Goal: Information Seeking & Learning: Learn about a topic

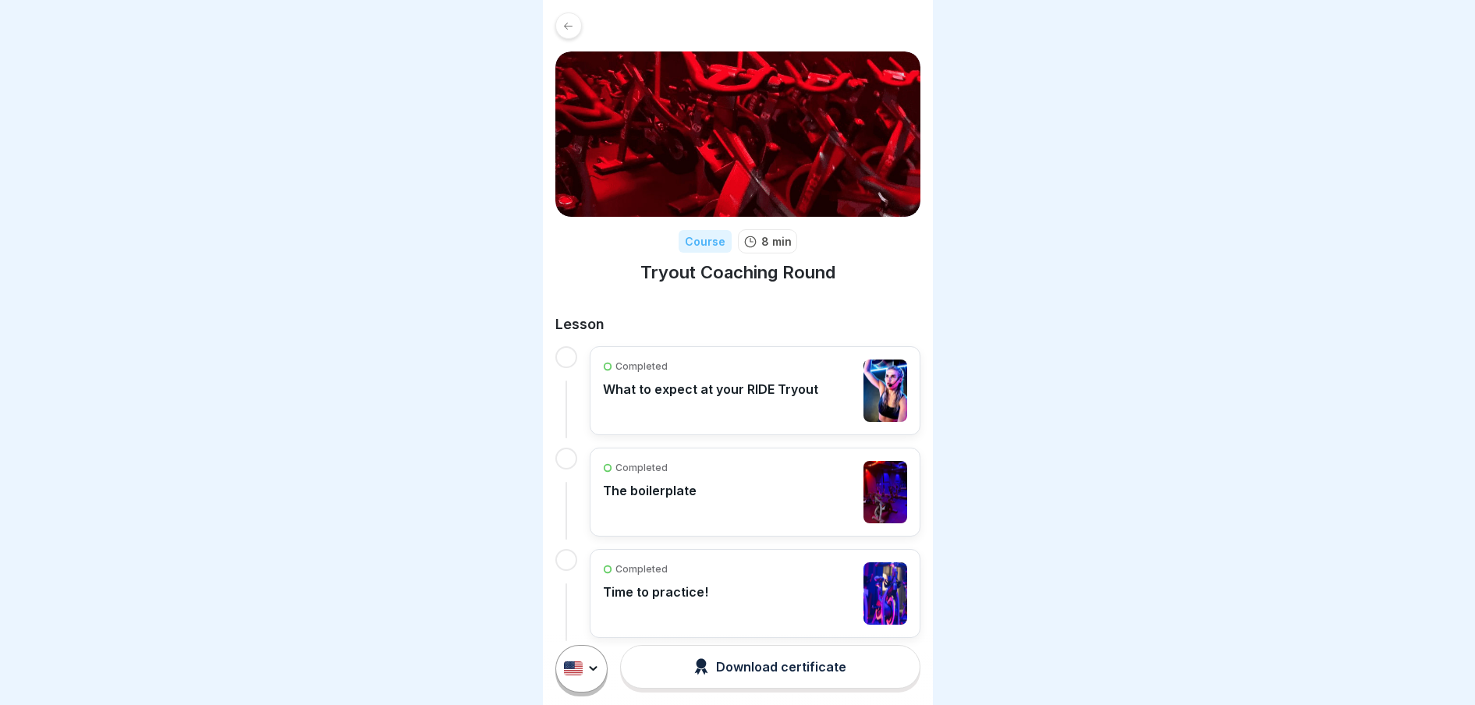
scroll to position [16, 0]
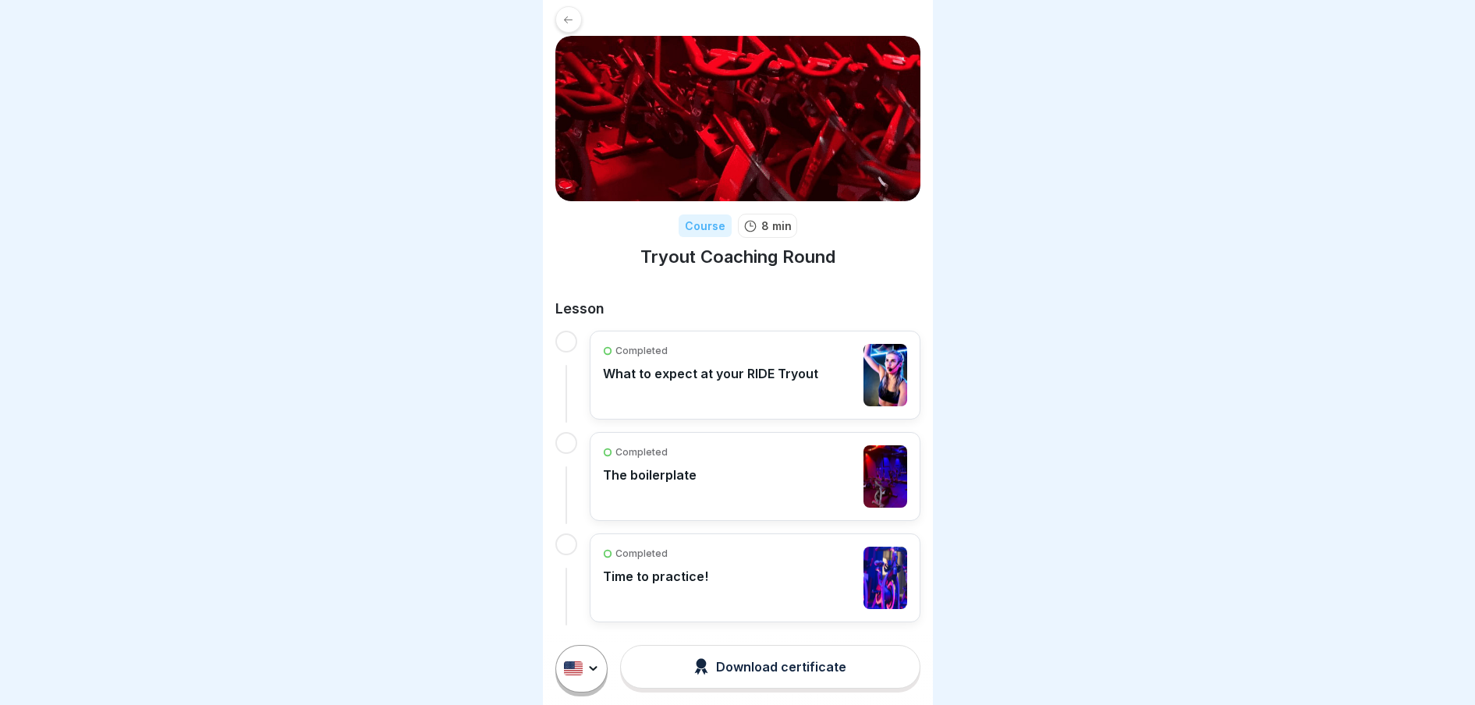
click at [749, 361] on div "Completed What to expect at your RIDE Tryout" at bounding box center [710, 375] width 215 height 62
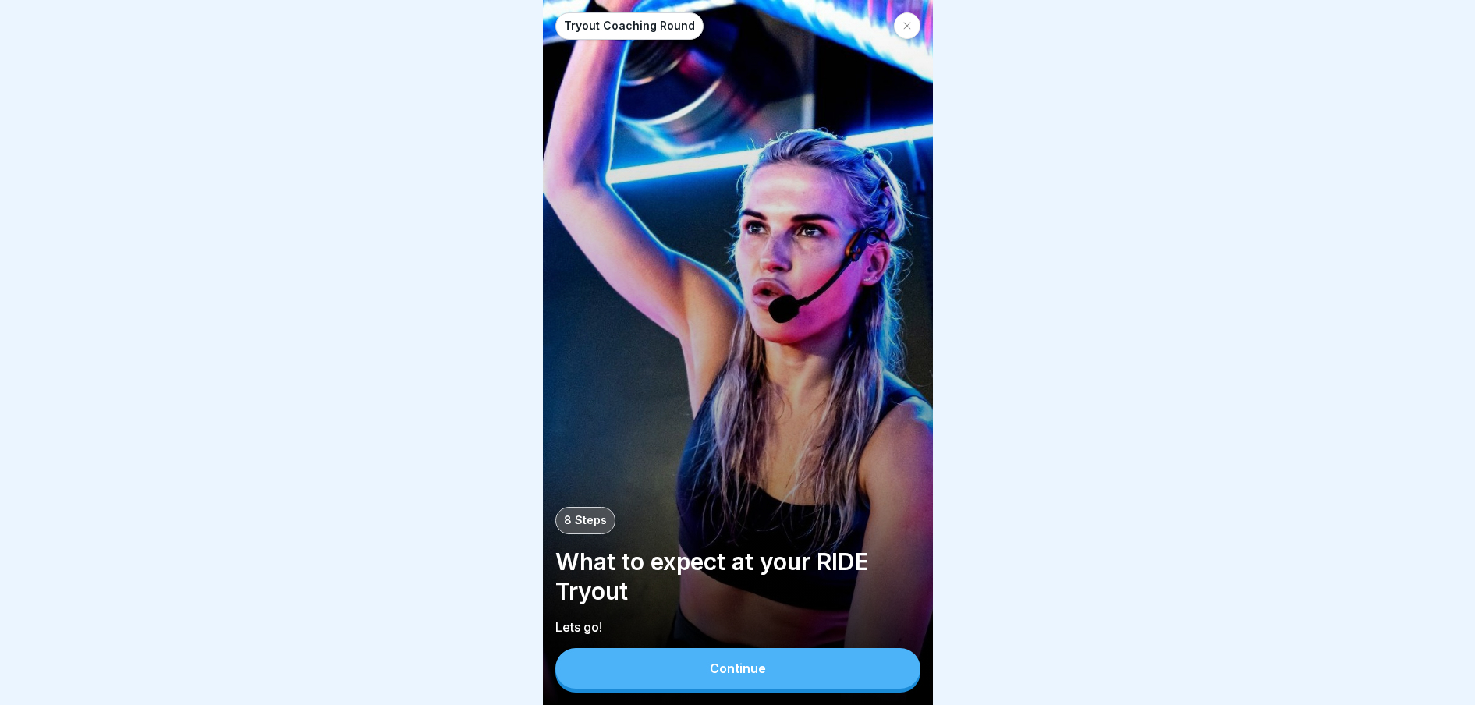
click at [678, 680] on button "Continue" at bounding box center [737, 668] width 365 height 41
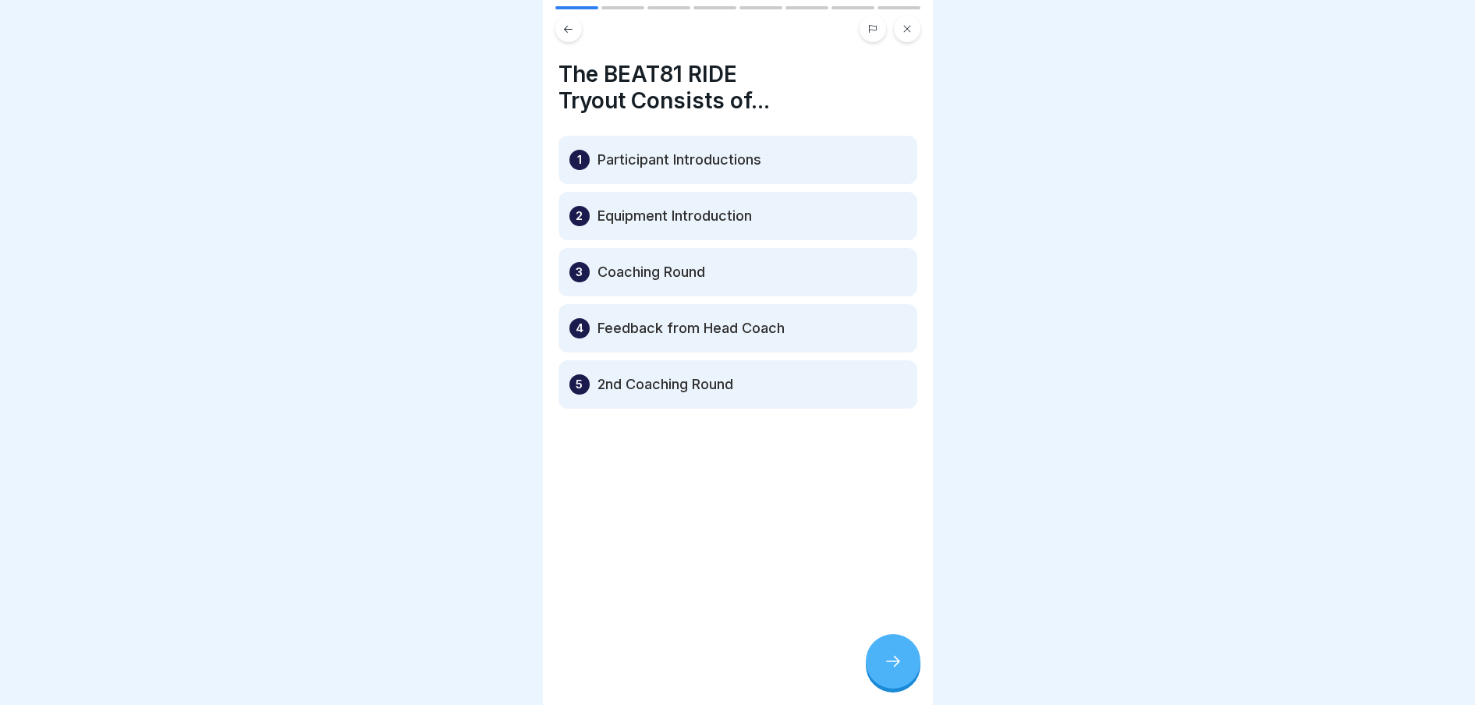
click at [887, 663] on div at bounding box center [893, 661] width 55 height 55
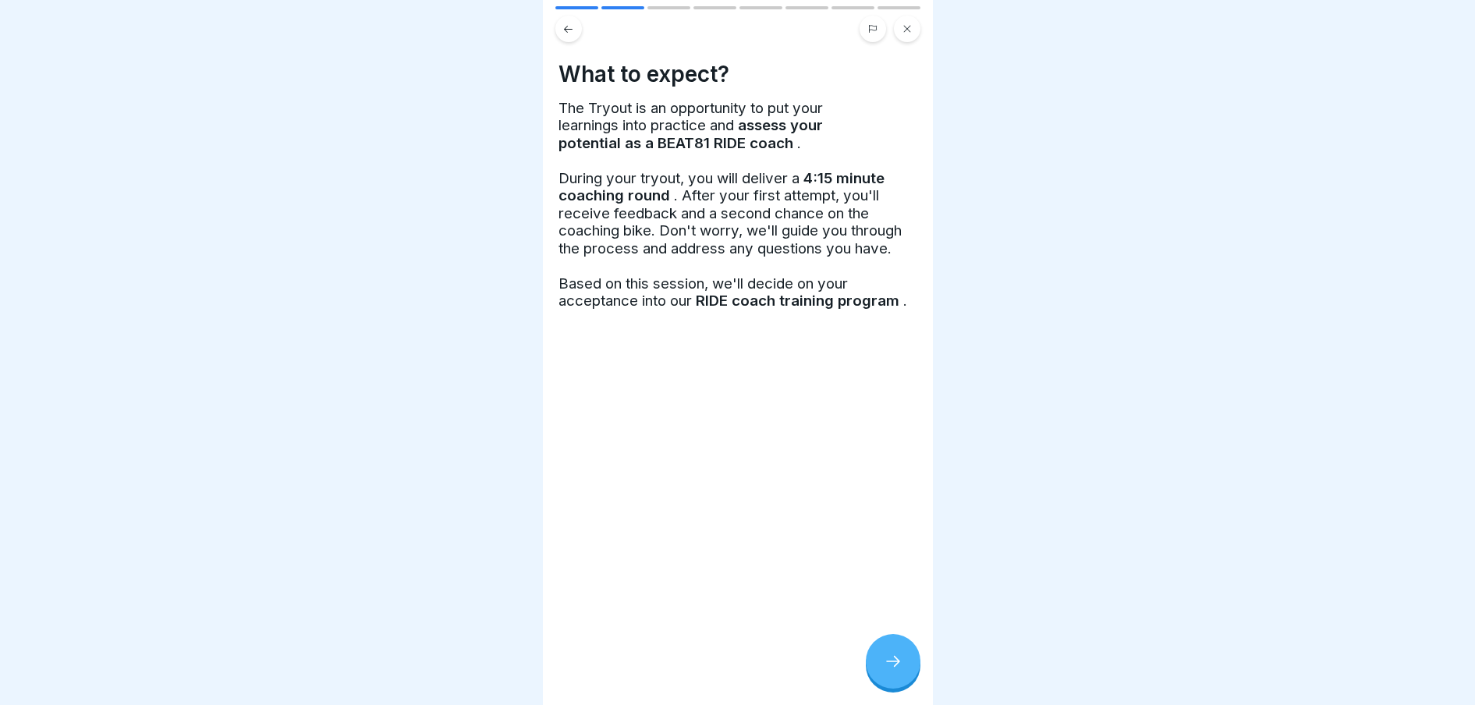
click at [887, 663] on div at bounding box center [893, 661] width 55 height 55
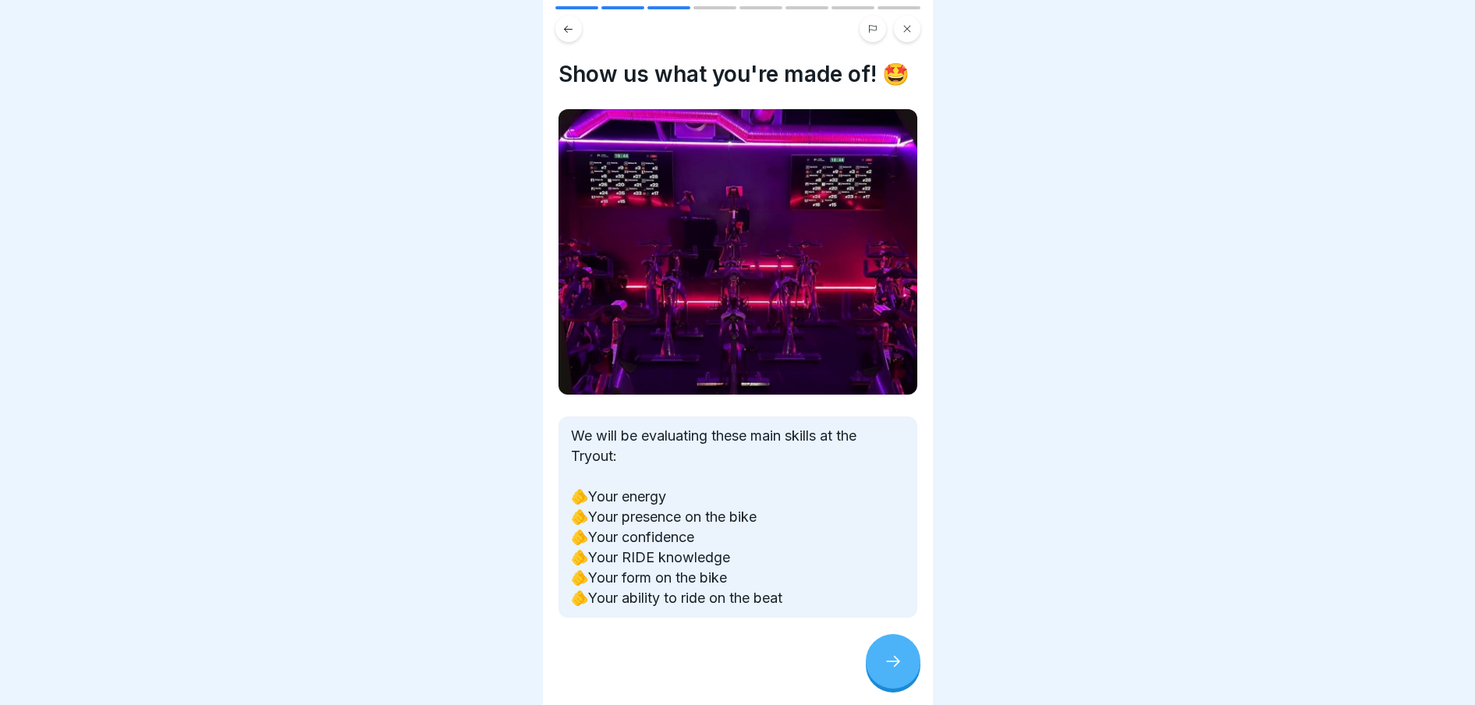
click at [887, 663] on div at bounding box center [893, 661] width 55 height 55
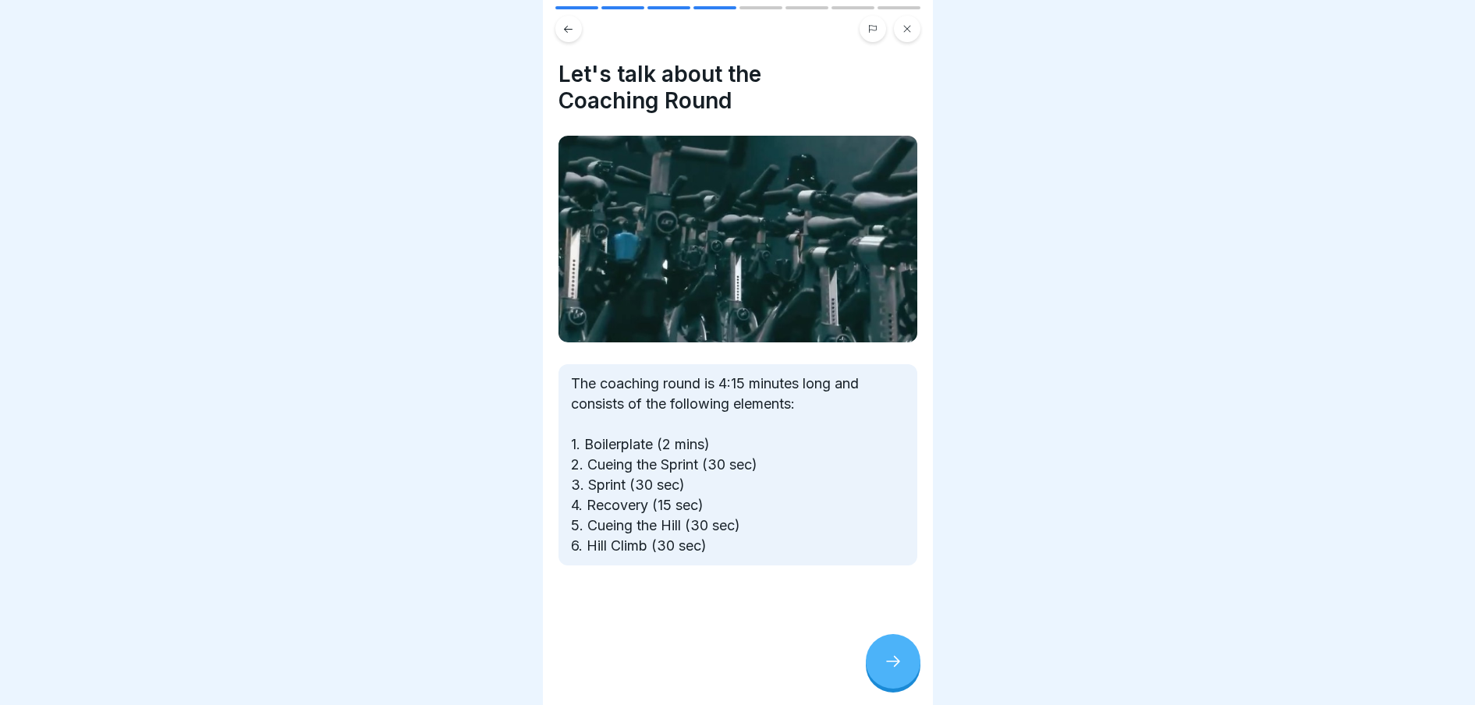
click at [887, 663] on div at bounding box center [893, 661] width 55 height 55
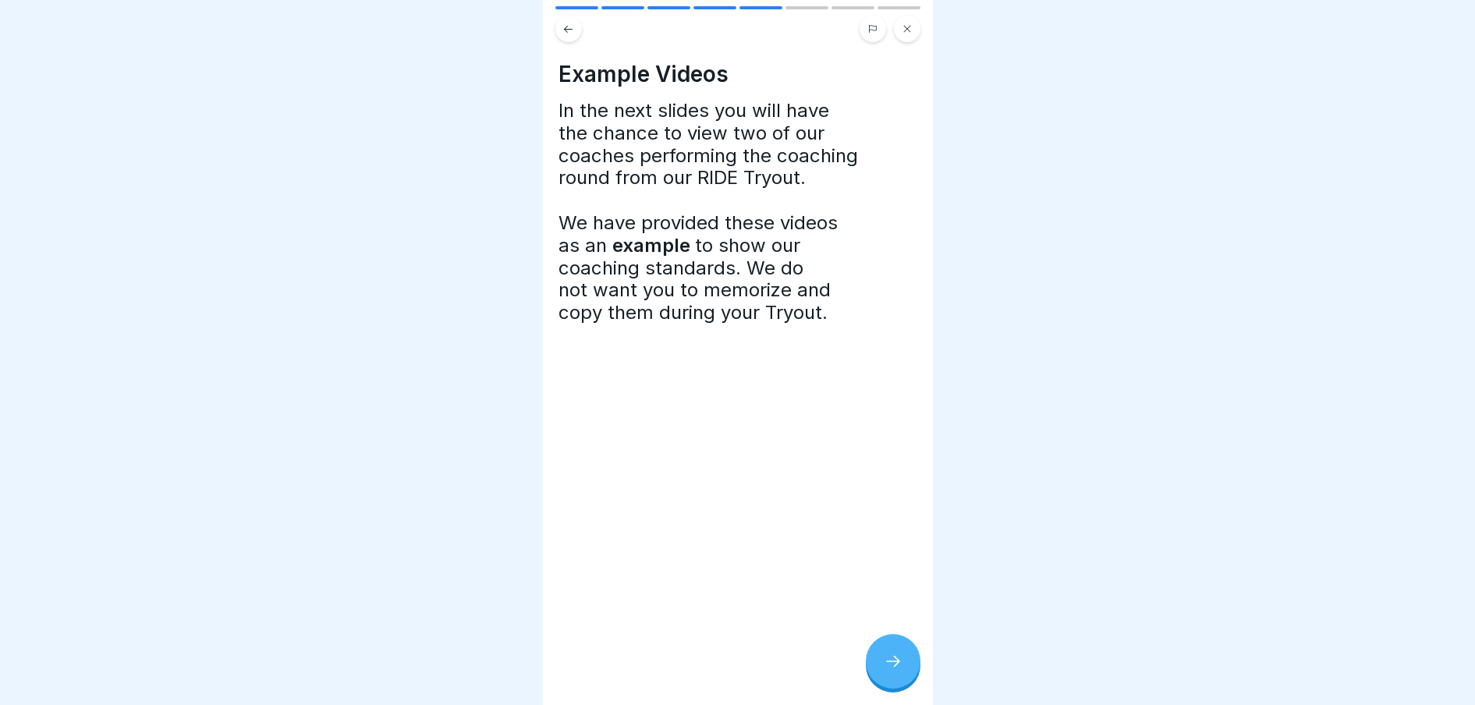
click at [558, 31] on button at bounding box center [568, 29] width 27 height 27
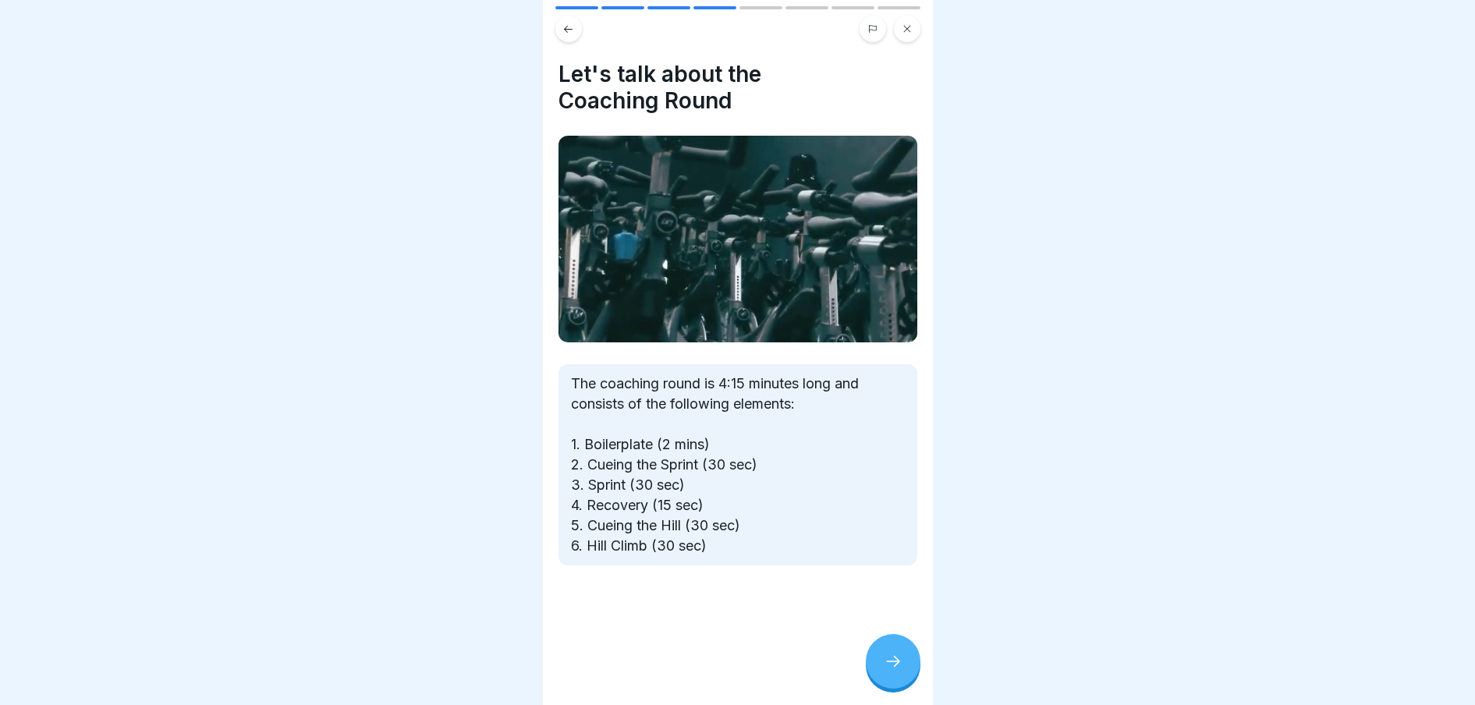
click at [890, 671] on icon at bounding box center [893, 661] width 19 height 19
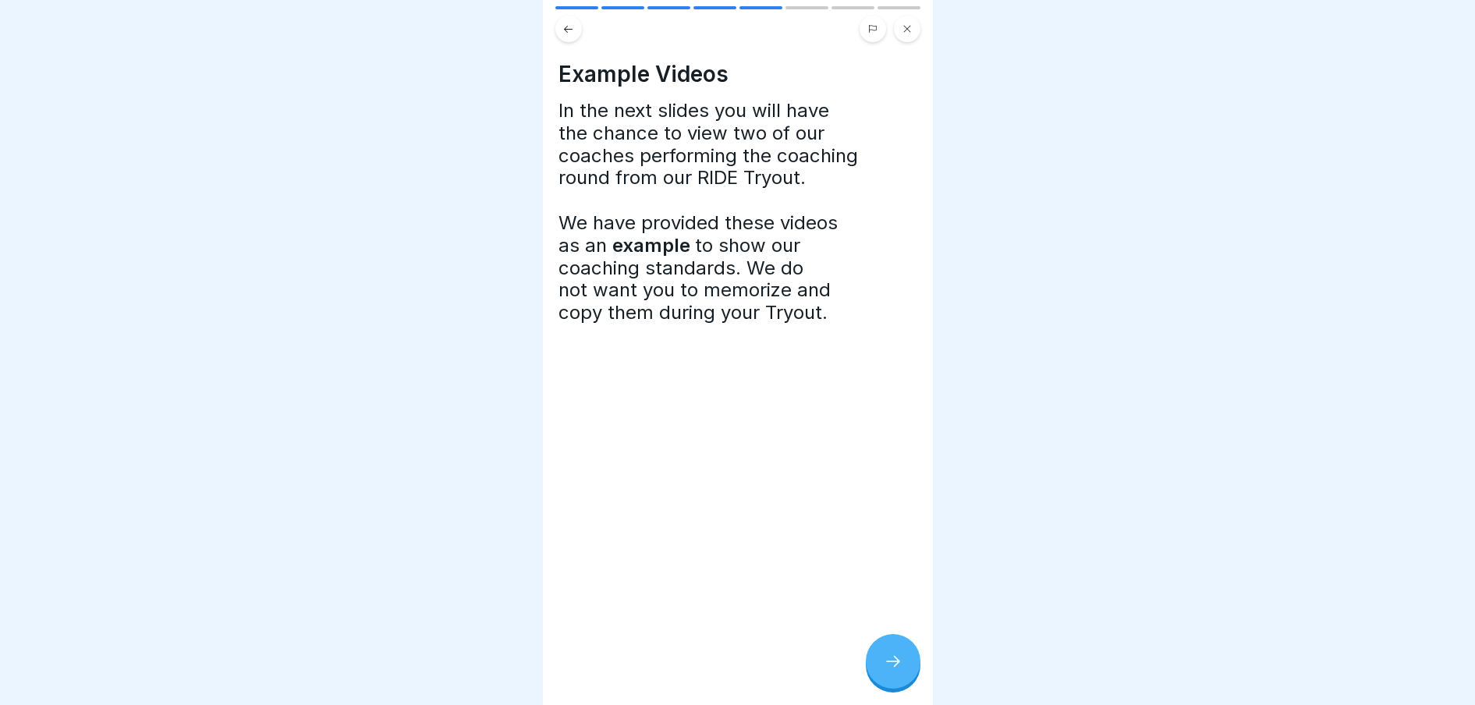
click at [890, 671] on icon at bounding box center [893, 661] width 19 height 19
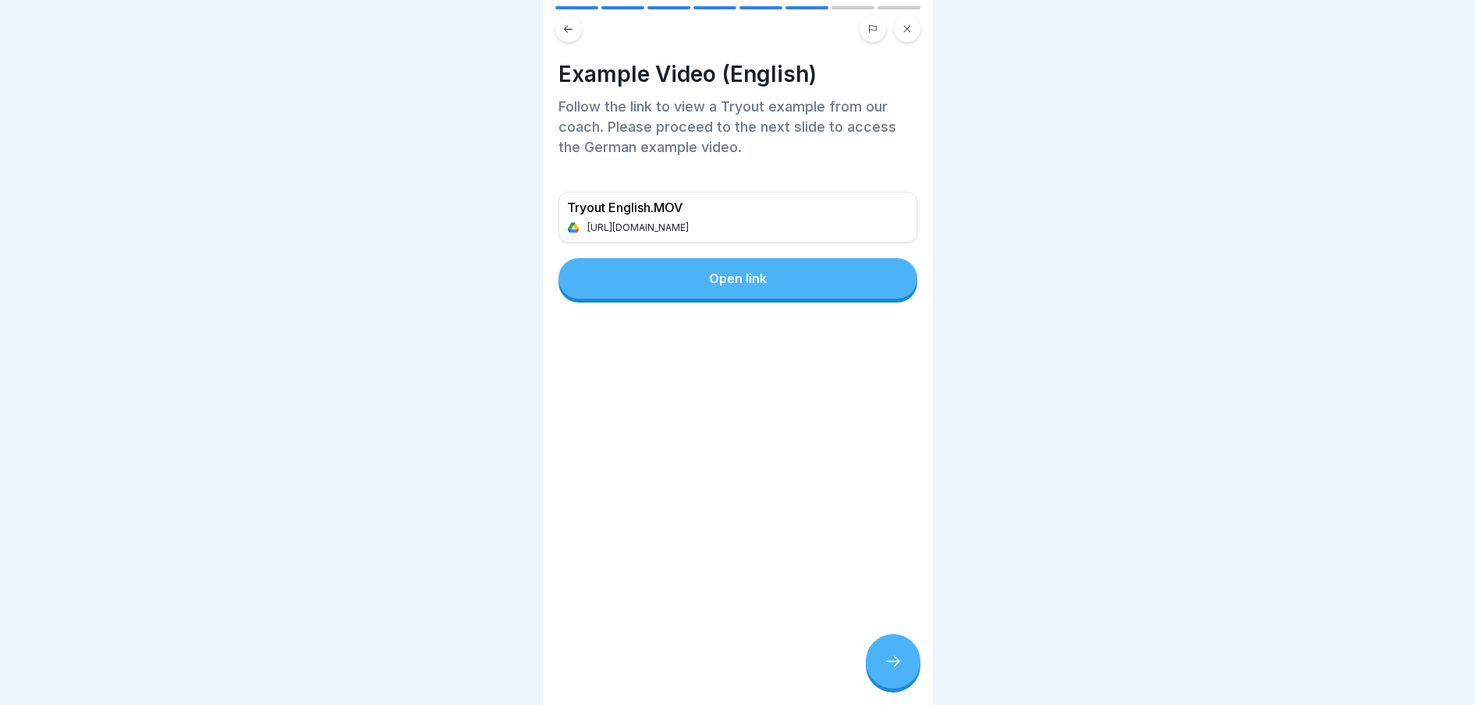
click at [899, 688] on div at bounding box center [893, 661] width 55 height 55
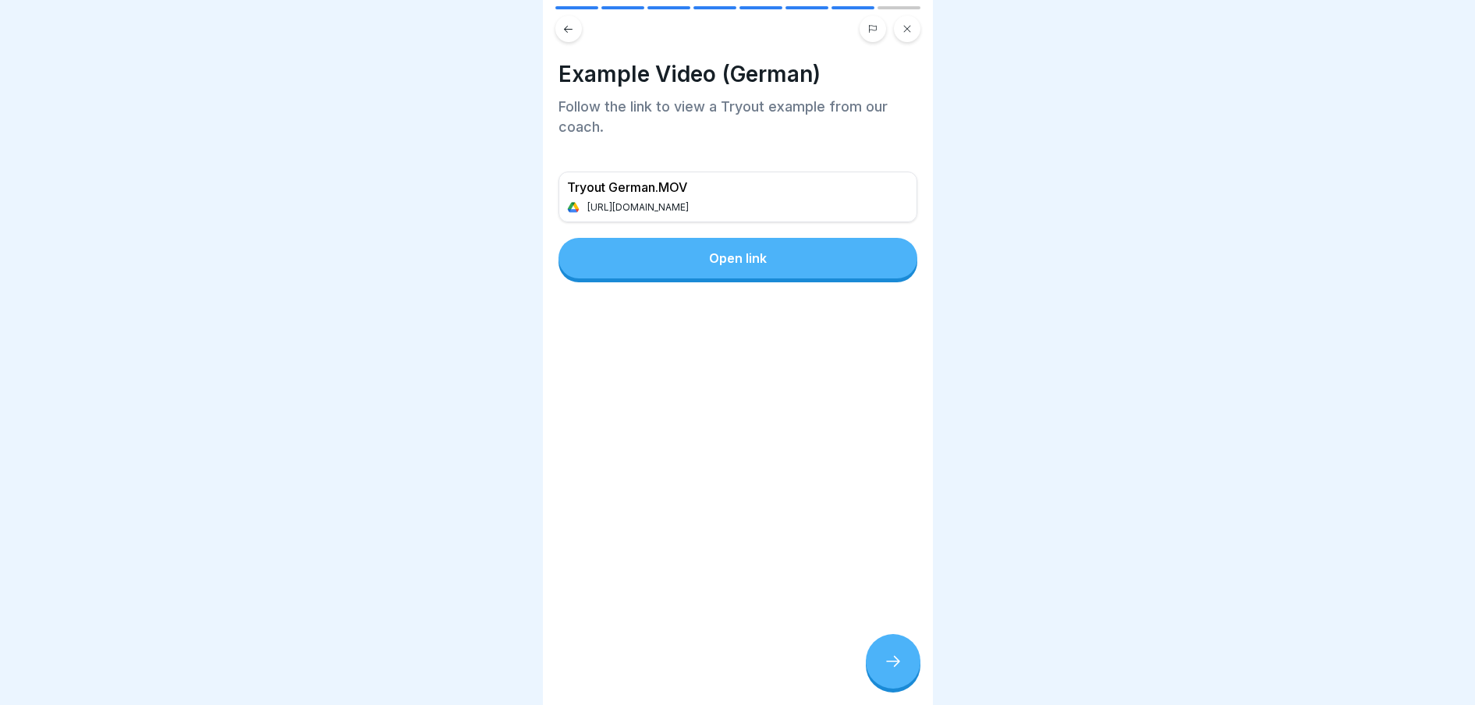
click at [755, 255] on div "Open link" at bounding box center [738, 258] width 58 height 14
click at [891, 656] on div at bounding box center [893, 661] width 55 height 55
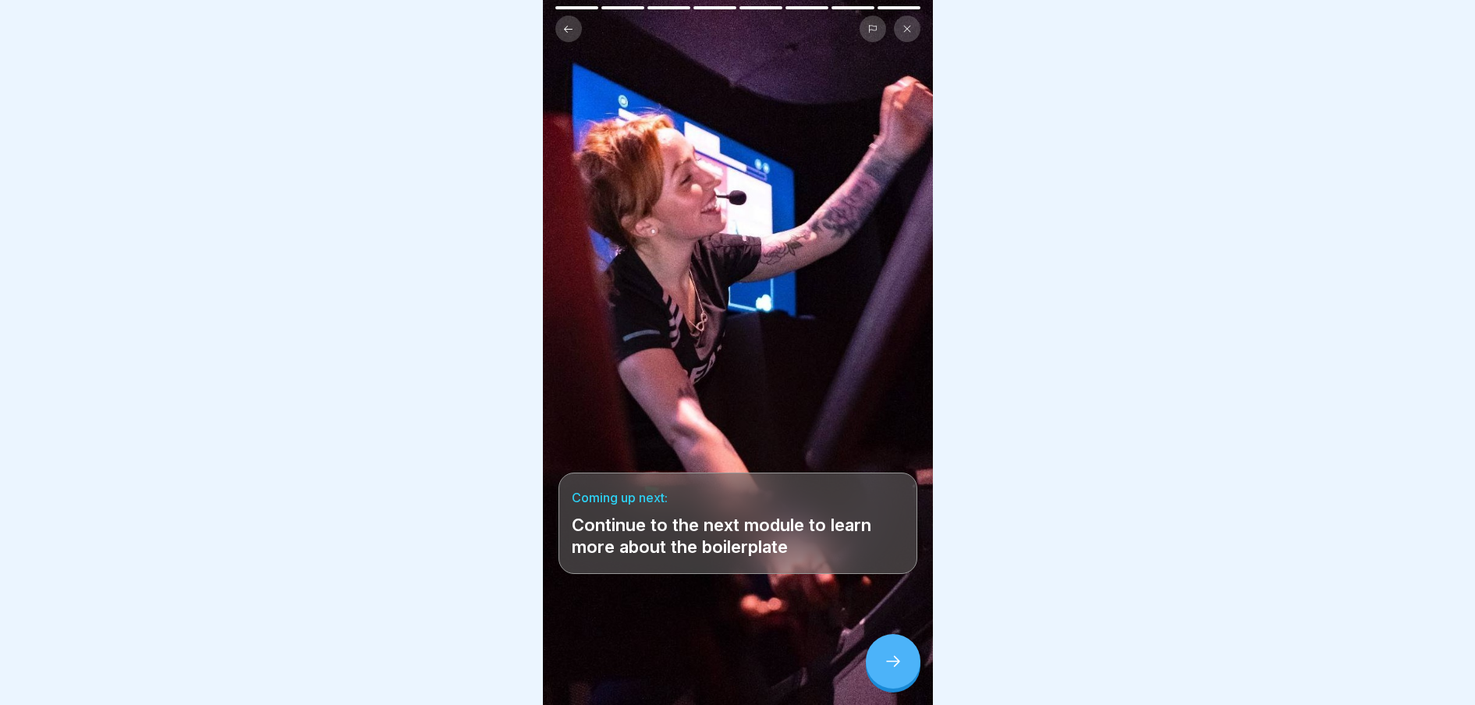
scroll to position [15, 0]
click at [879, 652] on div at bounding box center [893, 661] width 55 height 55
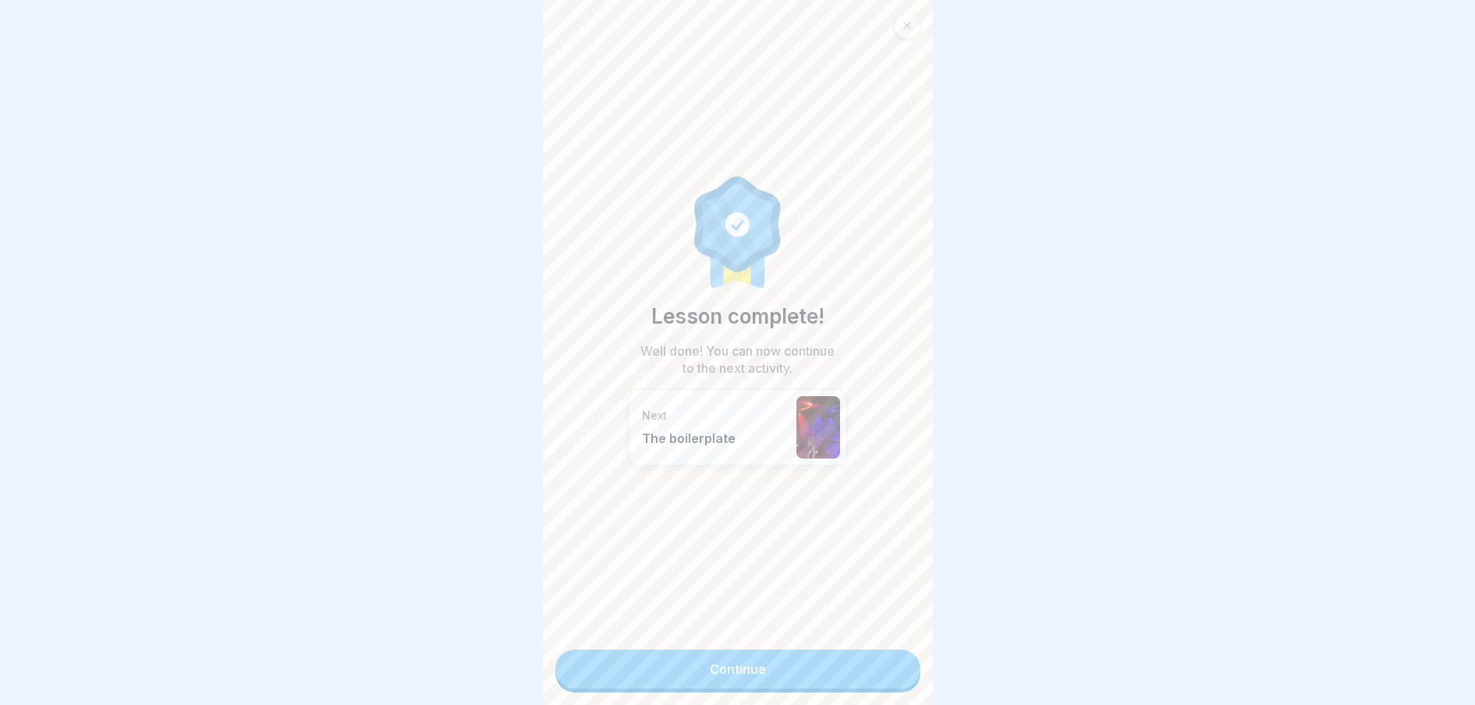
click at [845, 650] on link "Continue" at bounding box center [737, 669] width 365 height 39
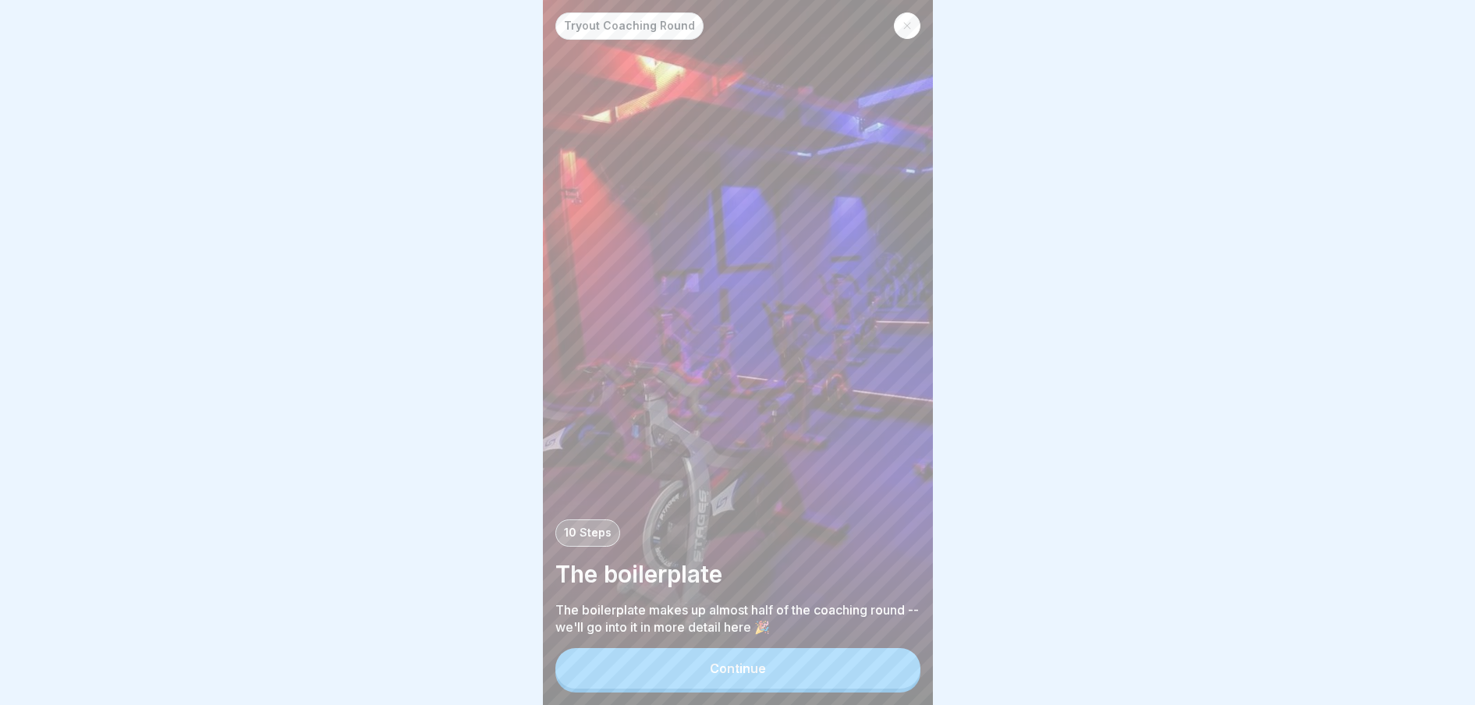
scroll to position [15, 0]
click at [844, 678] on button "Continue" at bounding box center [737, 668] width 365 height 41
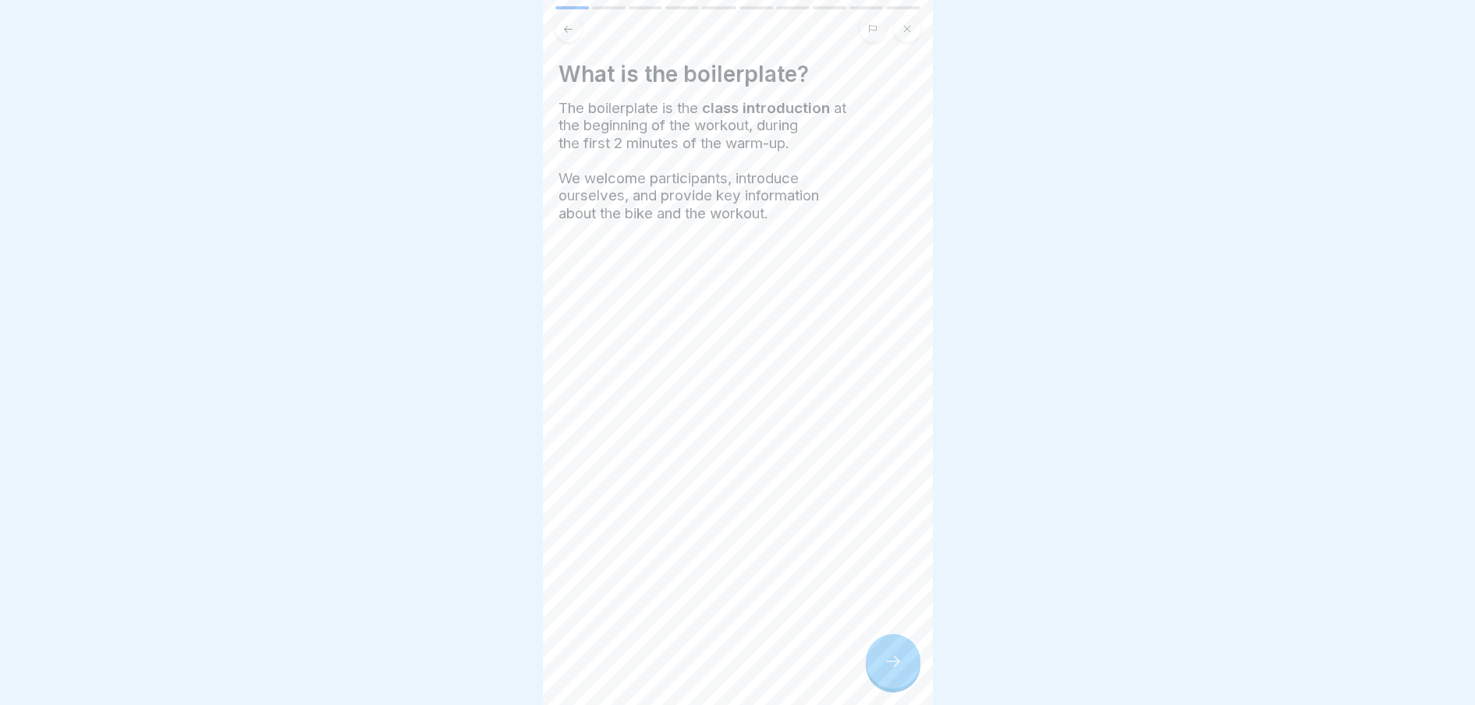
click at [885, 641] on div at bounding box center [893, 661] width 55 height 55
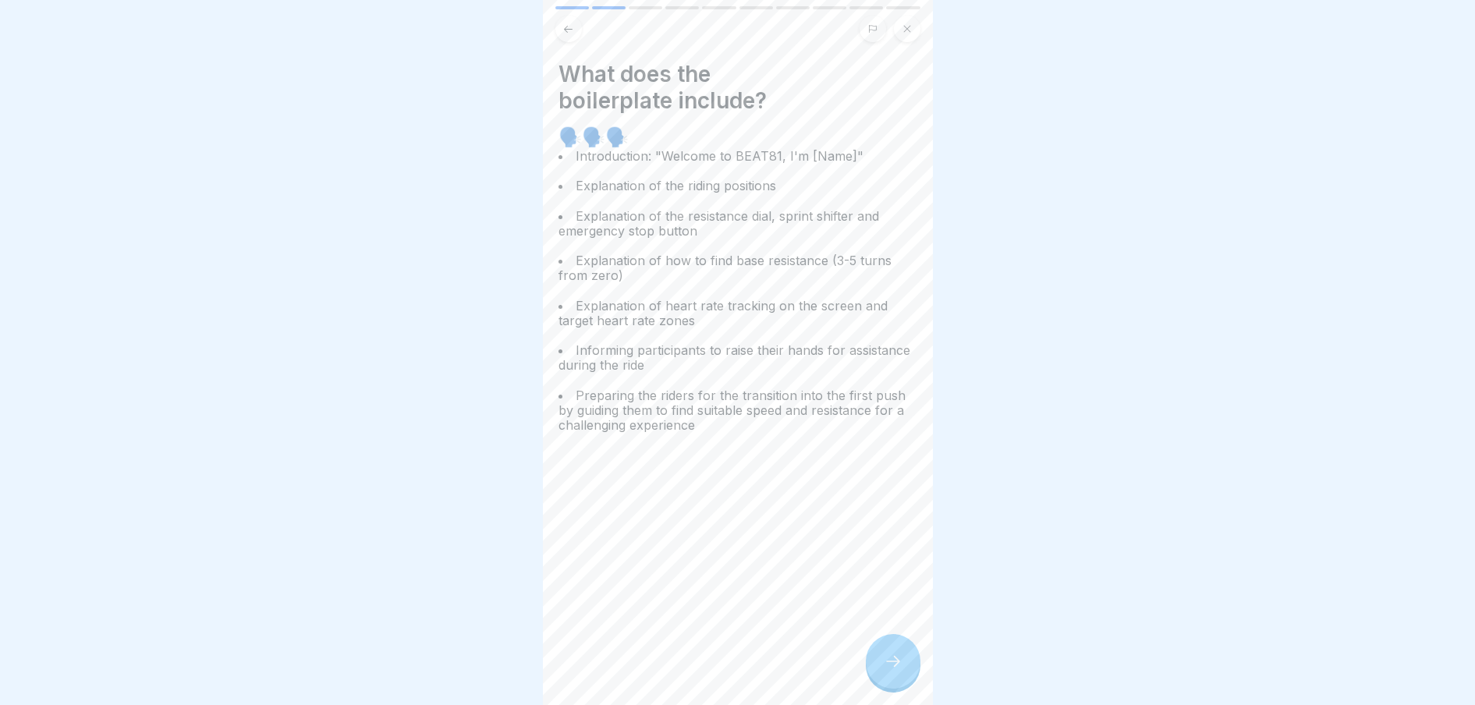
click at [885, 641] on div at bounding box center [893, 661] width 55 height 55
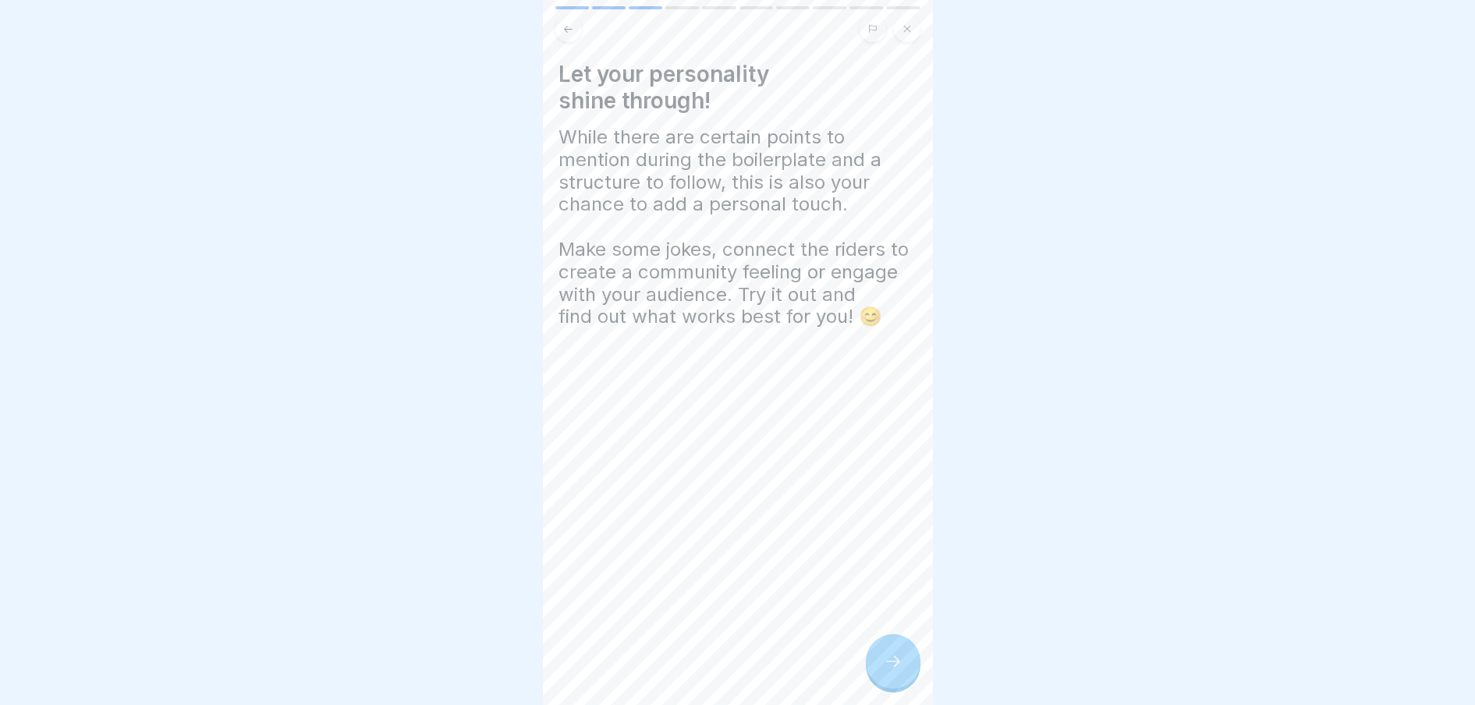
click at [885, 641] on div at bounding box center [893, 661] width 55 height 55
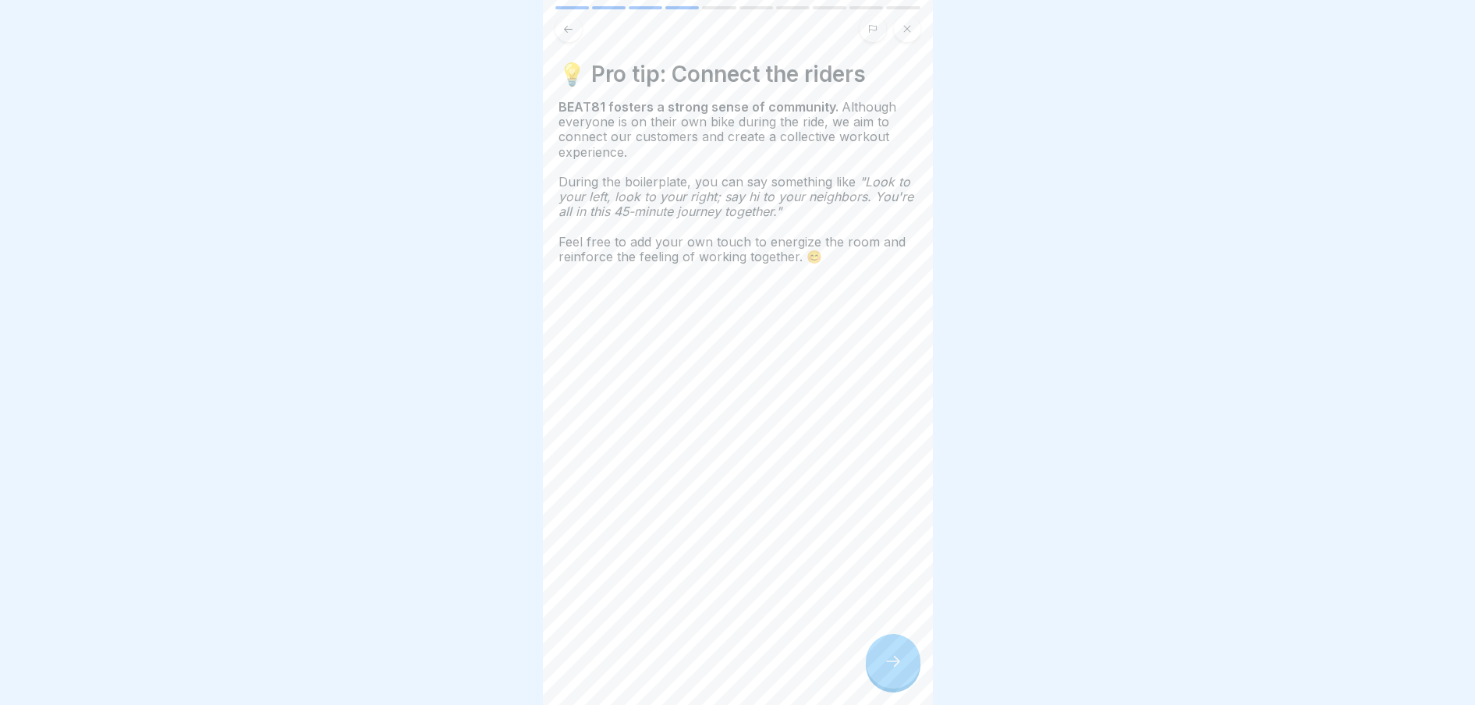
click at [885, 641] on div at bounding box center [893, 661] width 55 height 55
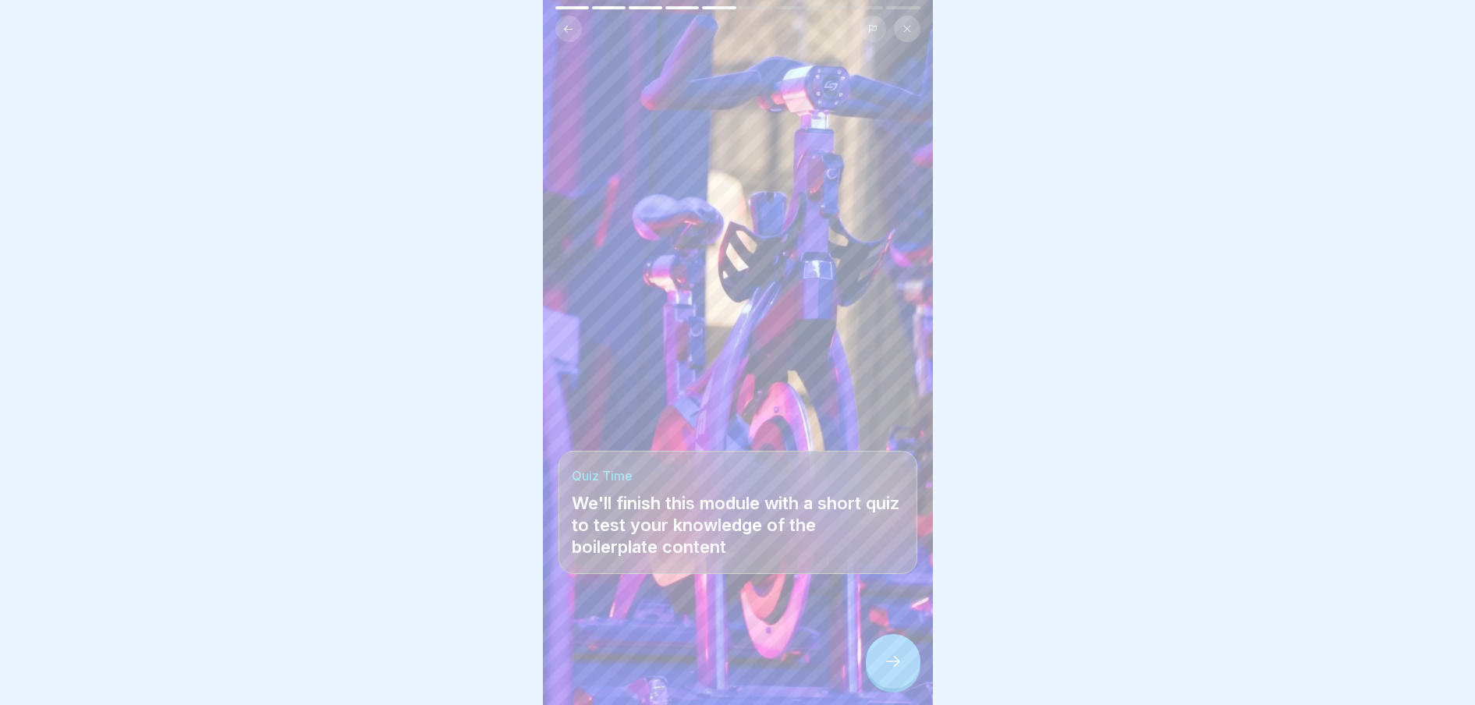
click at [885, 641] on div at bounding box center [893, 661] width 55 height 55
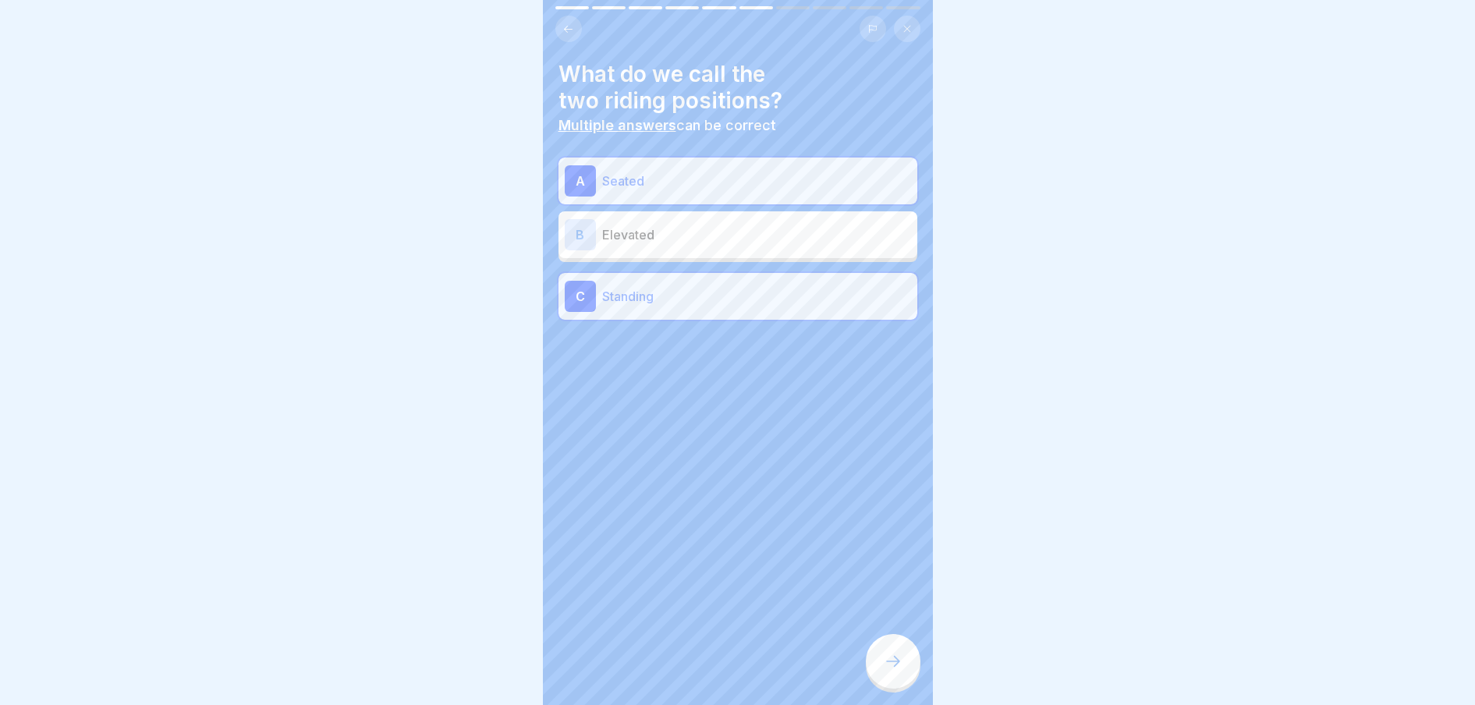
click at [887, 642] on div at bounding box center [893, 661] width 55 height 55
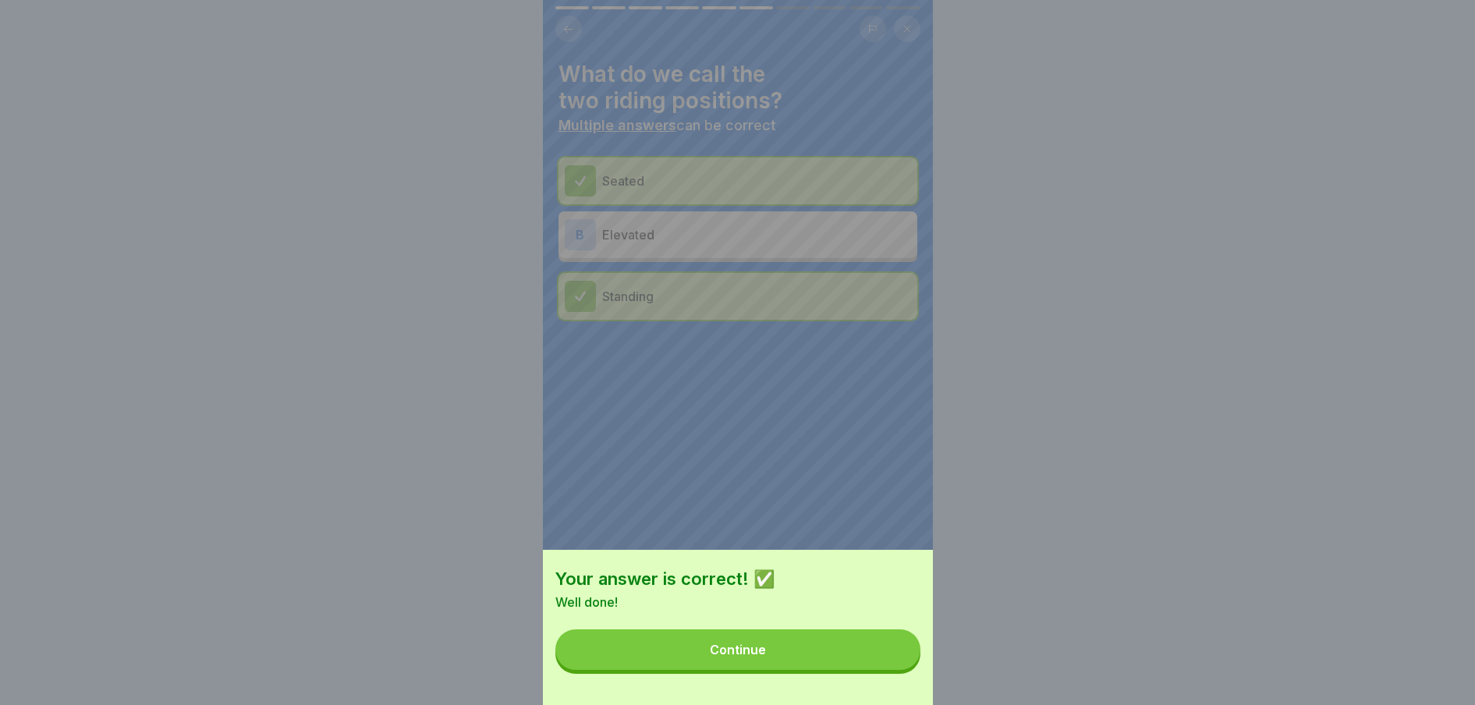
click at [888, 660] on button "Continue" at bounding box center [737, 649] width 365 height 41
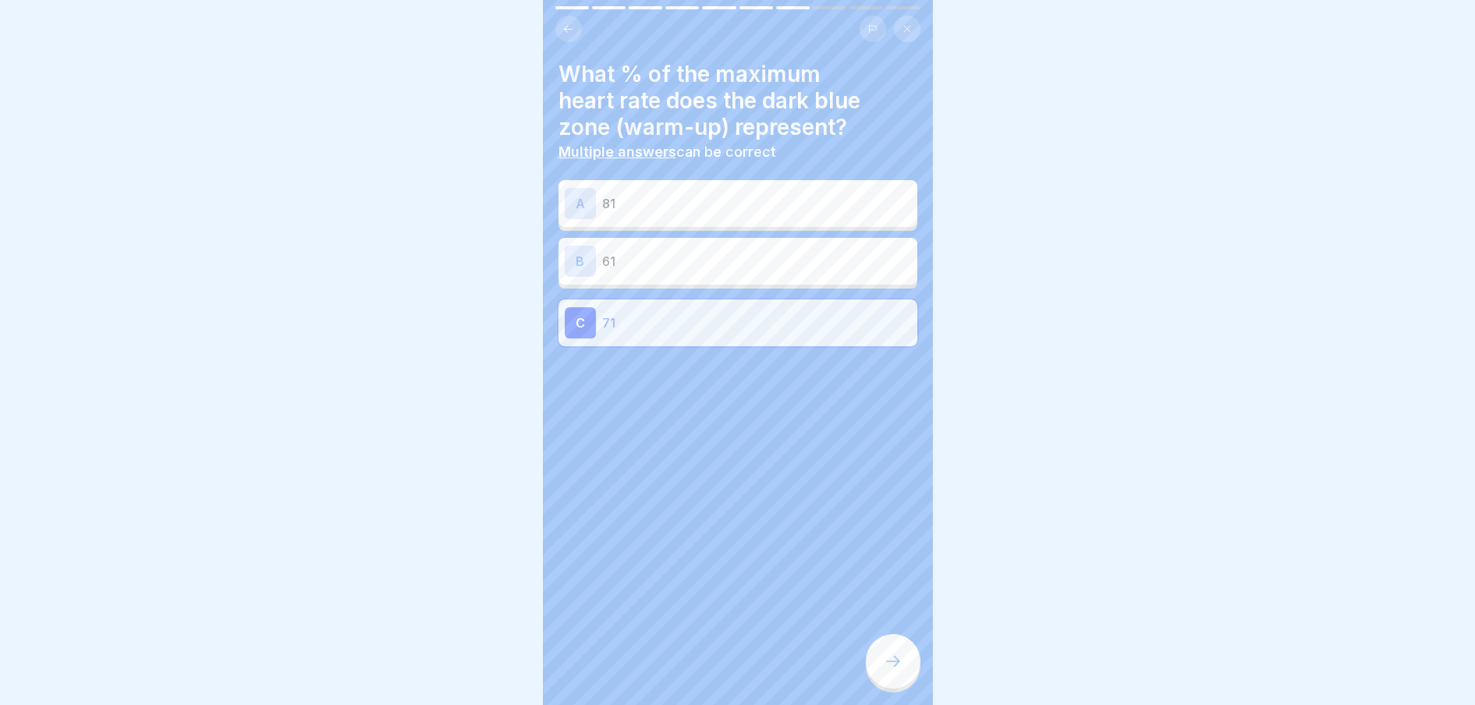
click at [891, 680] on div at bounding box center [893, 661] width 55 height 55
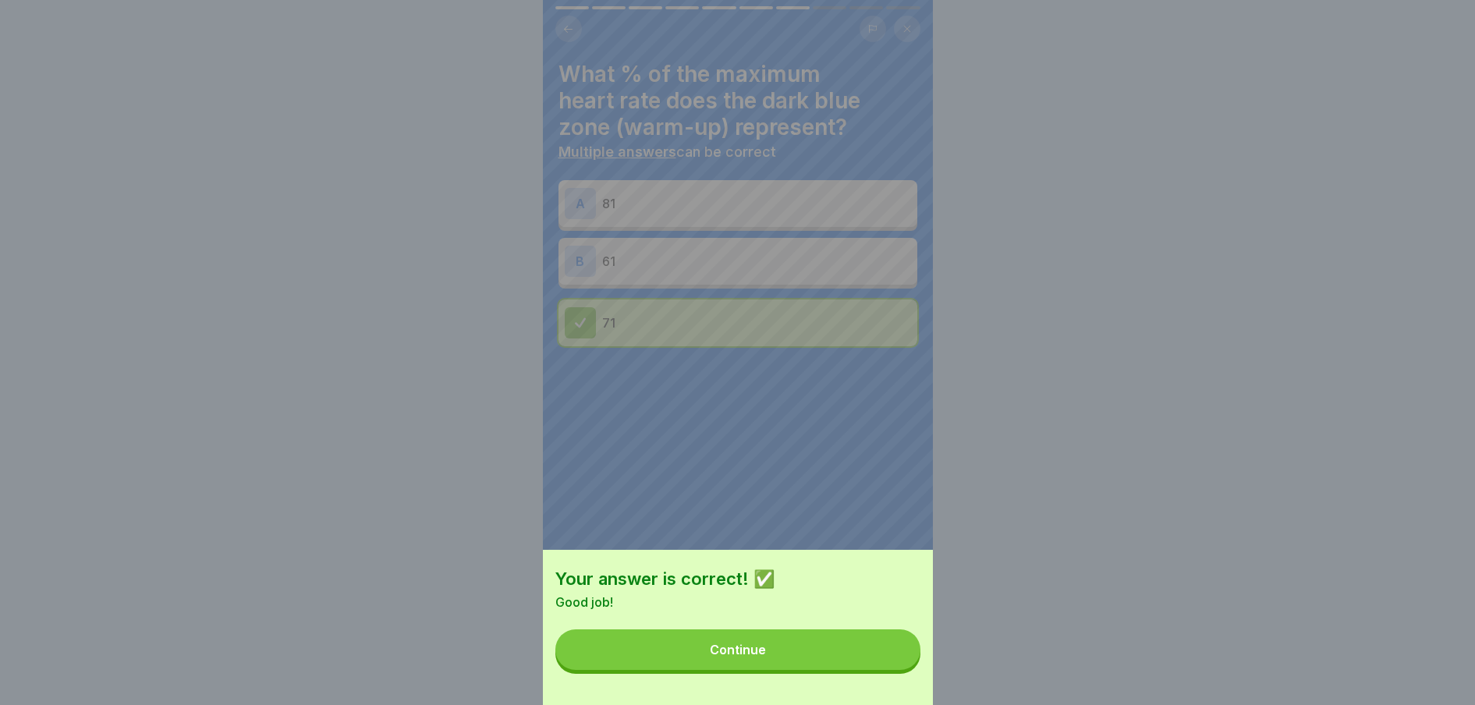
click at [891, 670] on button "Continue" at bounding box center [737, 649] width 365 height 41
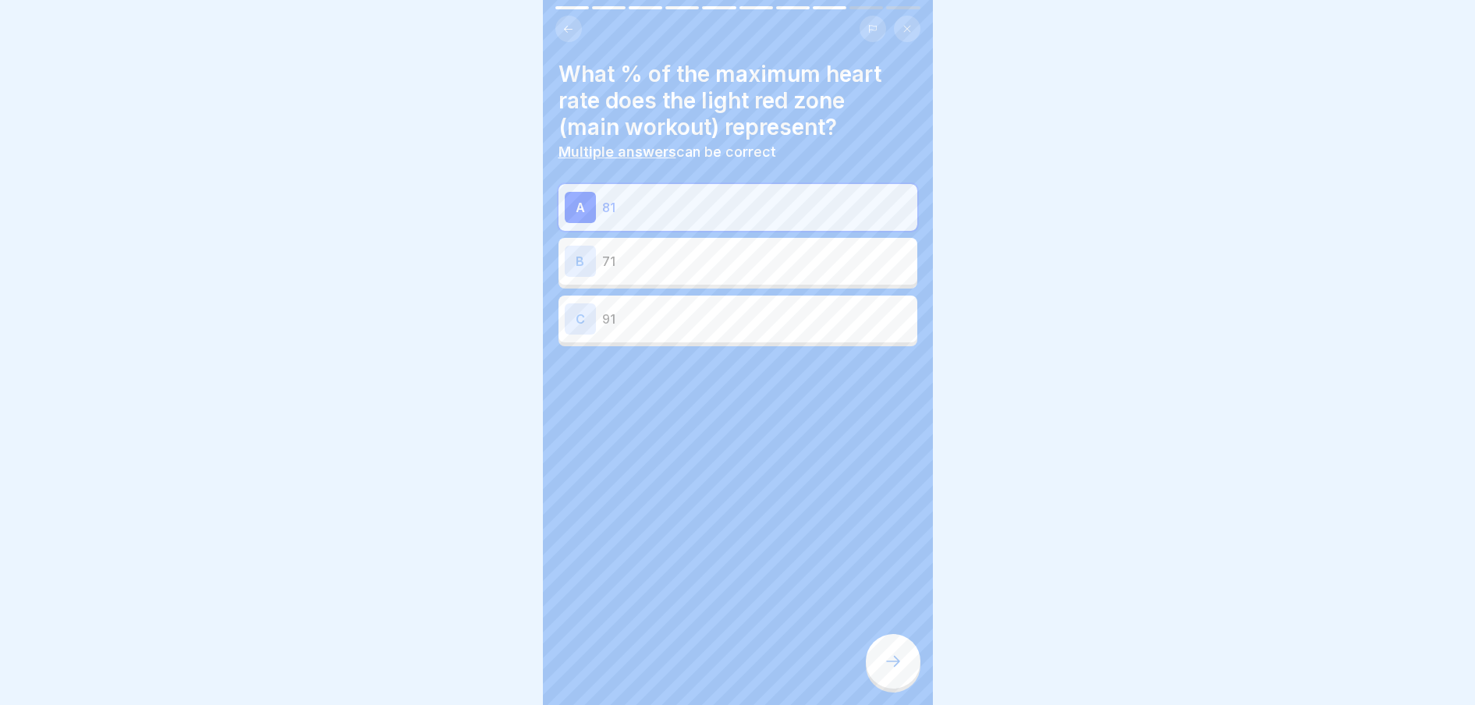
click at [891, 680] on div at bounding box center [893, 661] width 55 height 55
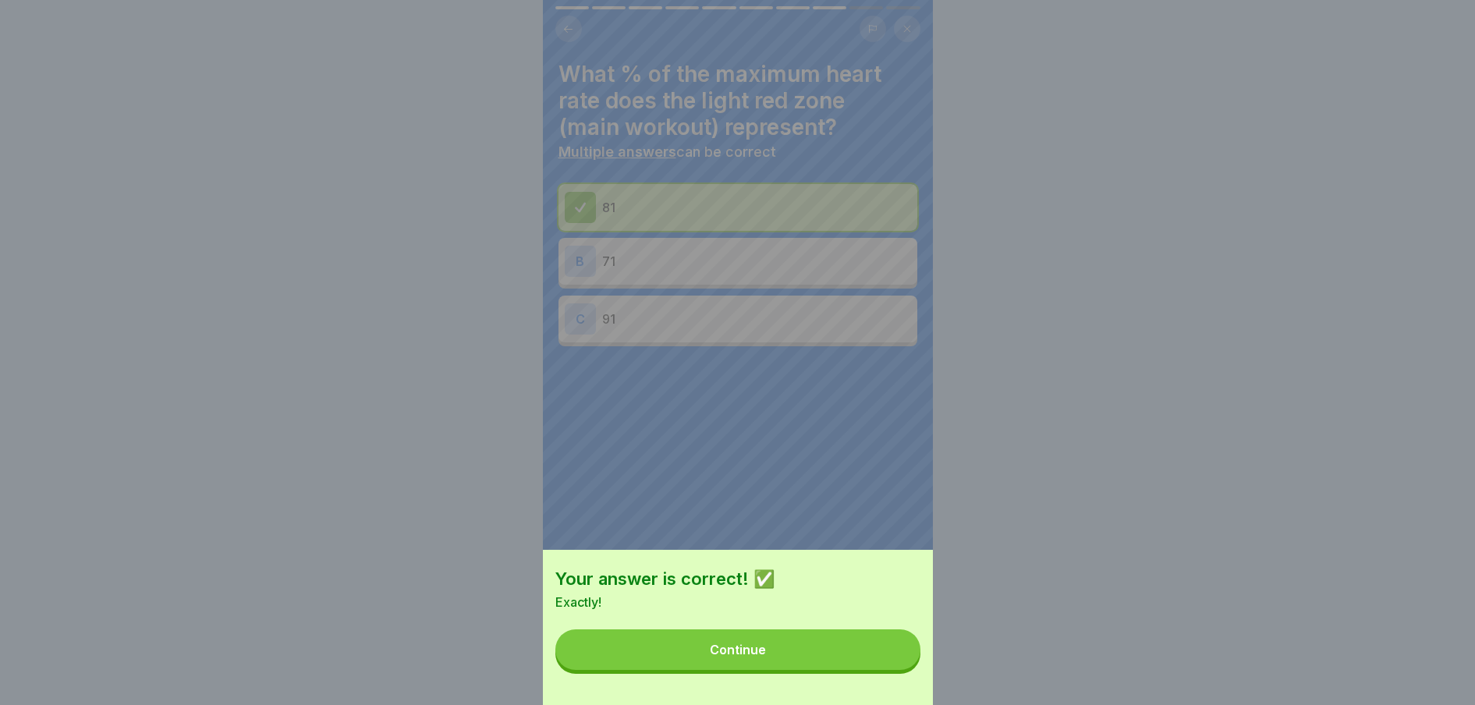
click at [891, 670] on button "Continue" at bounding box center [737, 649] width 365 height 41
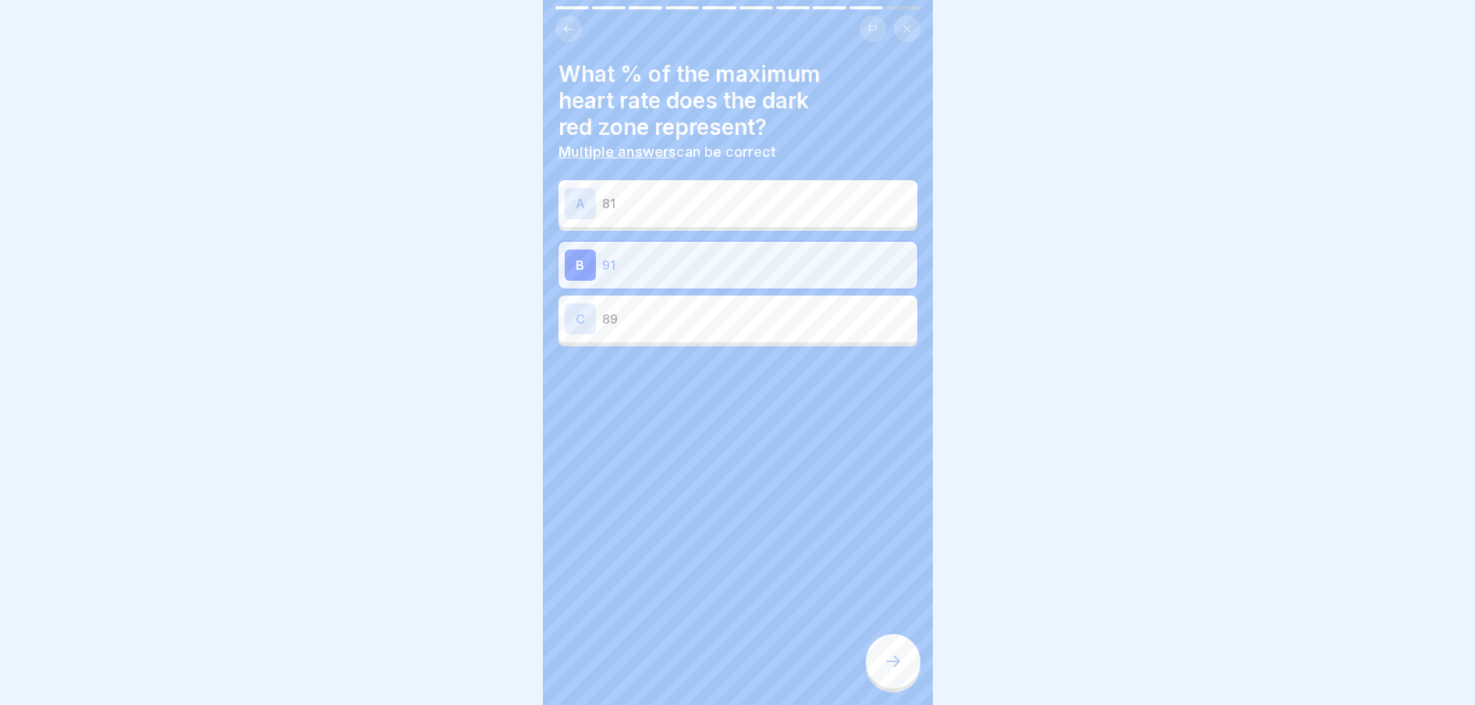
click at [891, 680] on div at bounding box center [893, 661] width 55 height 55
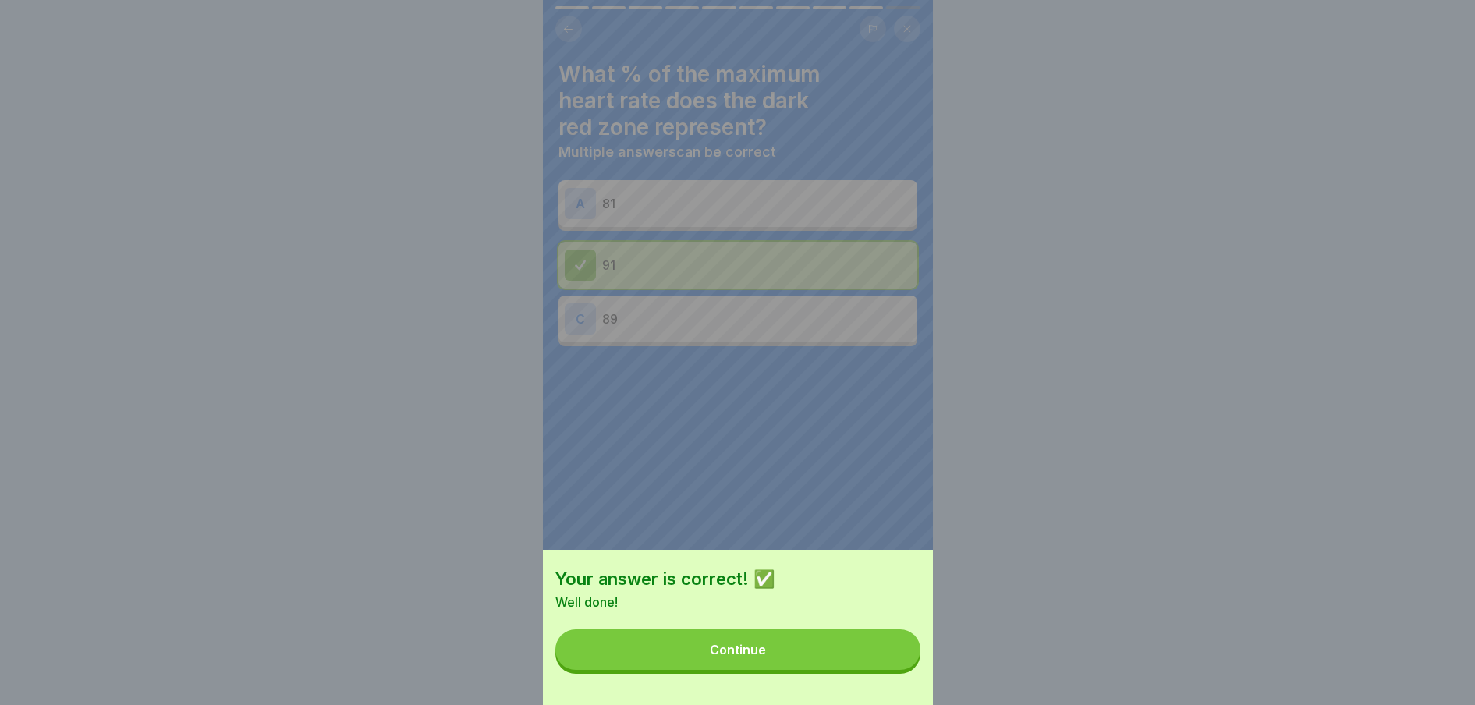
click at [891, 670] on button "Continue" at bounding box center [737, 649] width 365 height 41
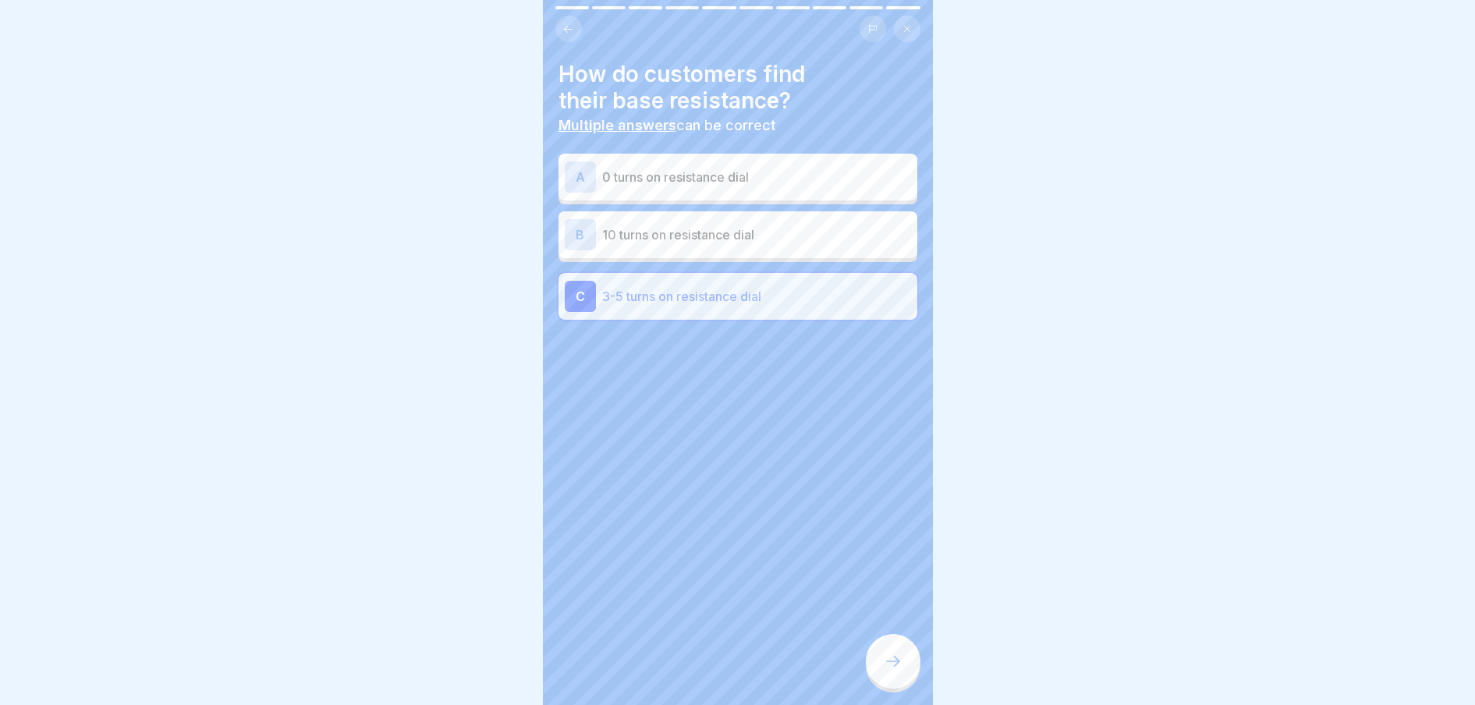
click at [891, 680] on div at bounding box center [893, 661] width 55 height 55
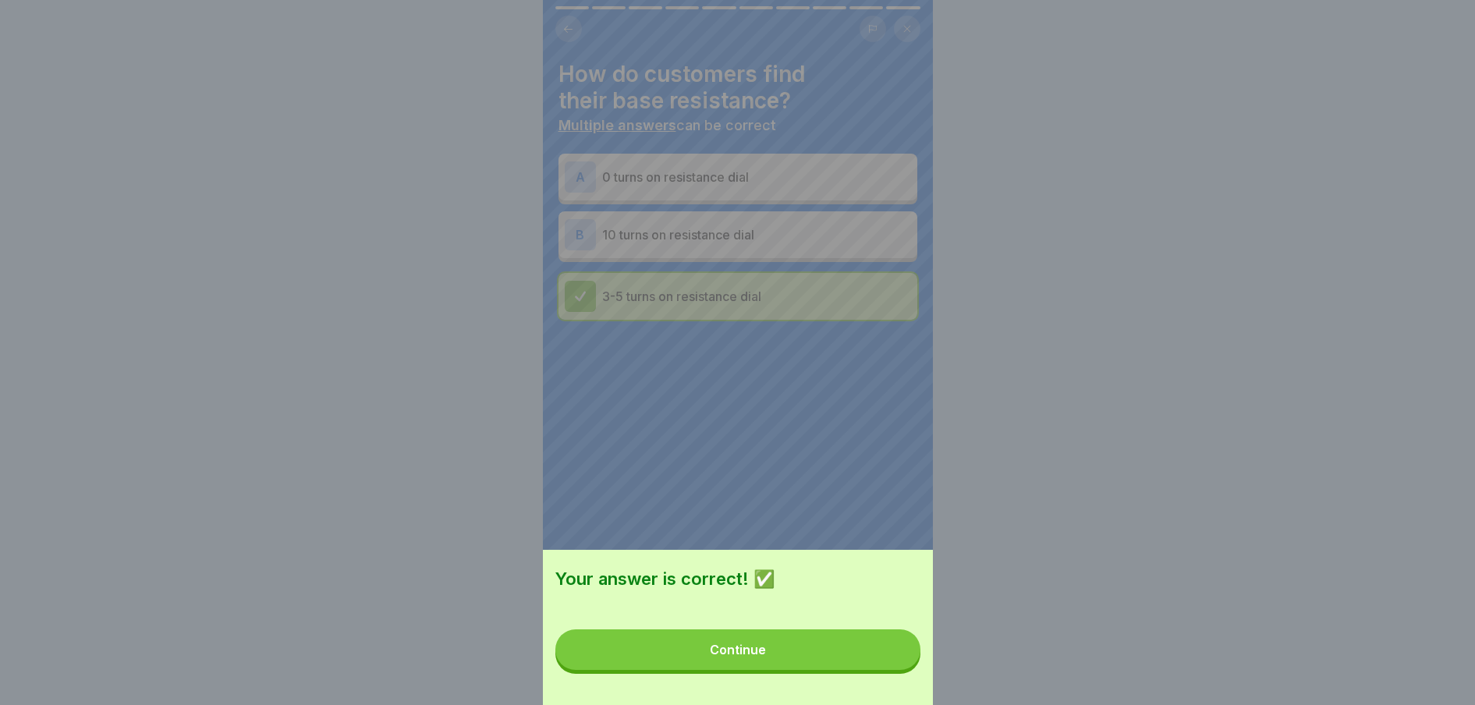
click at [891, 670] on button "Continue" at bounding box center [737, 649] width 365 height 41
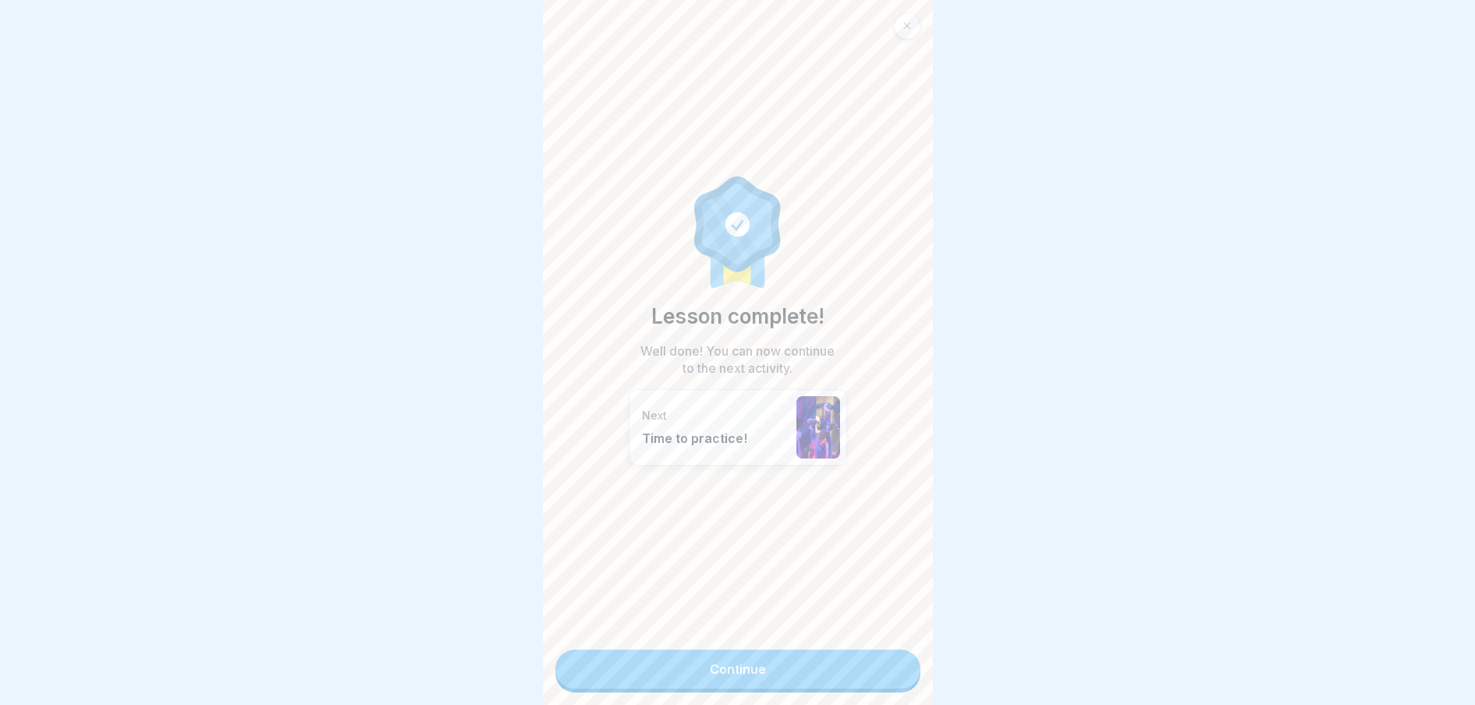
click at [875, 662] on link "Continue" at bounding box center [737, 669] width 365 height 39
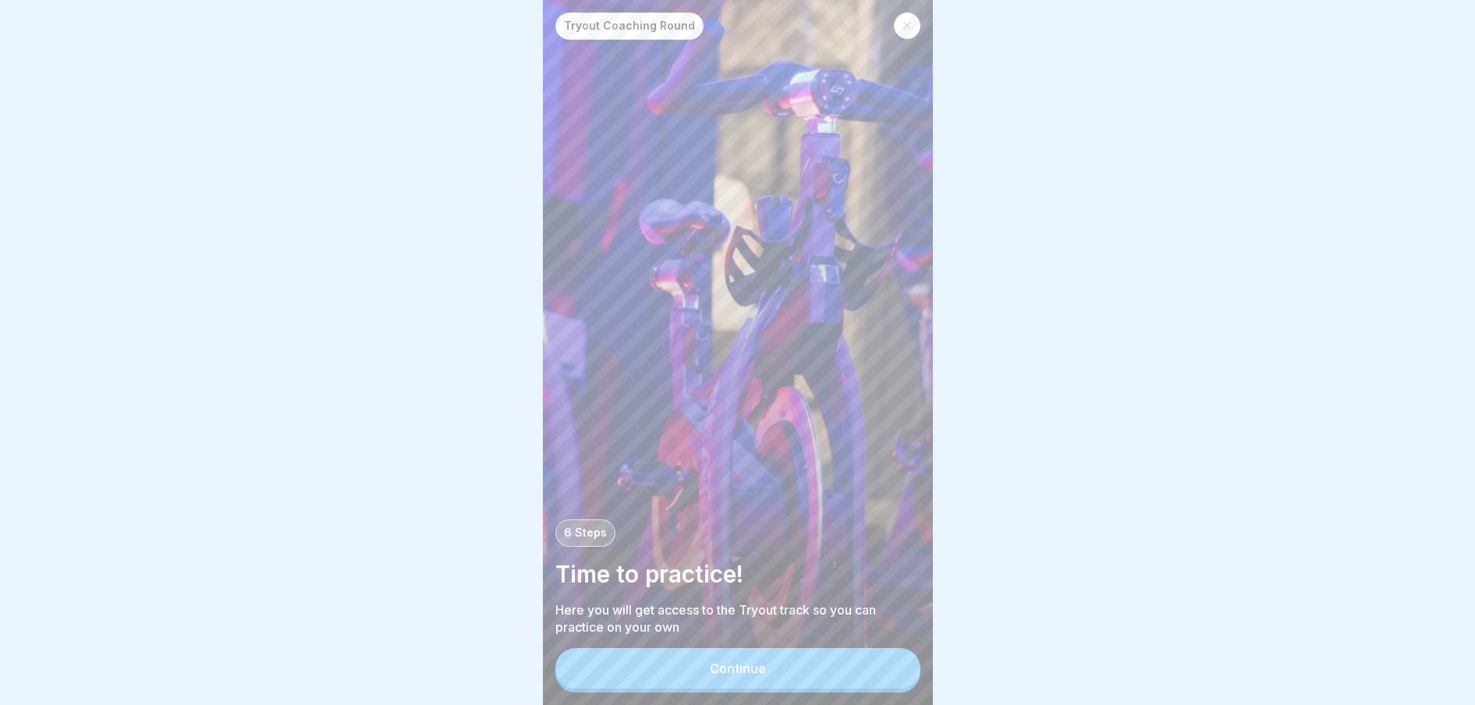
click at [866, 682] on button "Continue" at bounding box center [737, 668] width 365 height 41
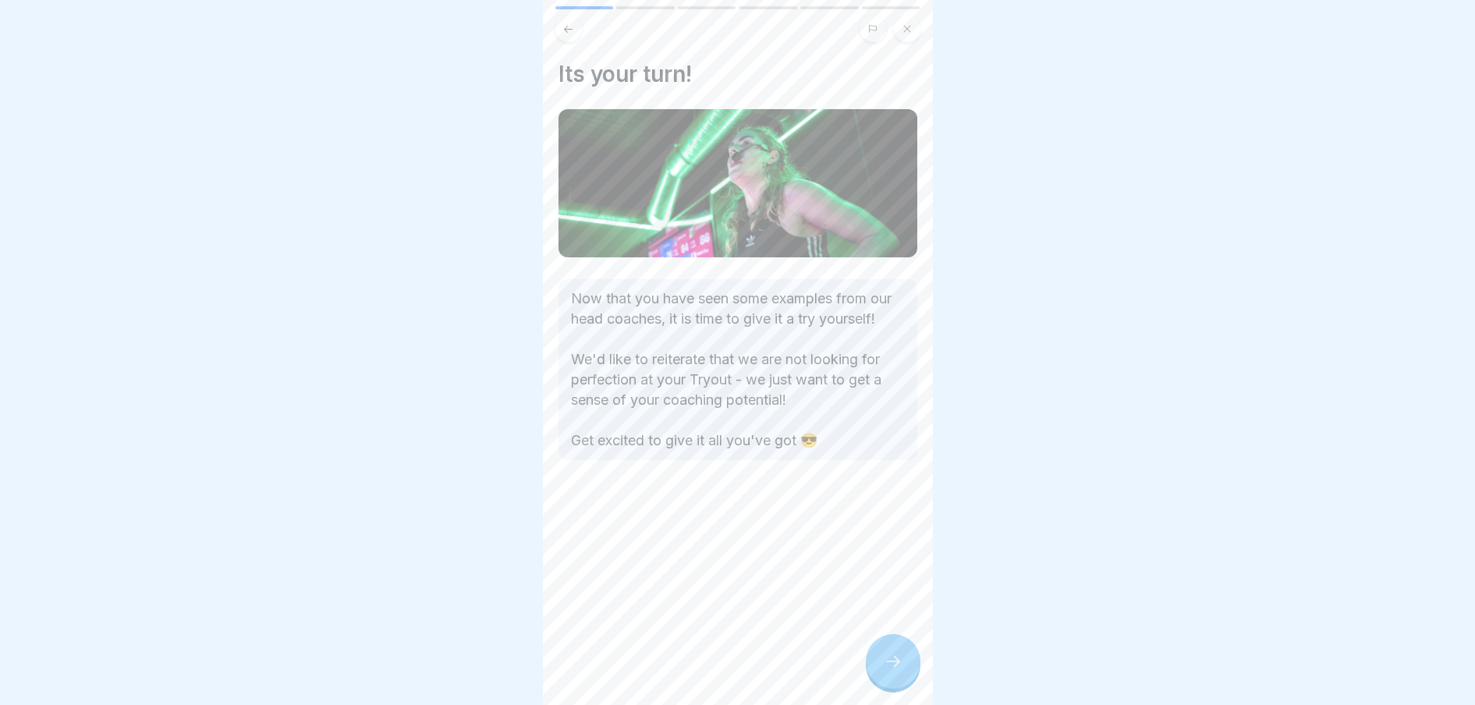
click at [894, 671] on icon at bounding box center [893, 661] width 19 height 19
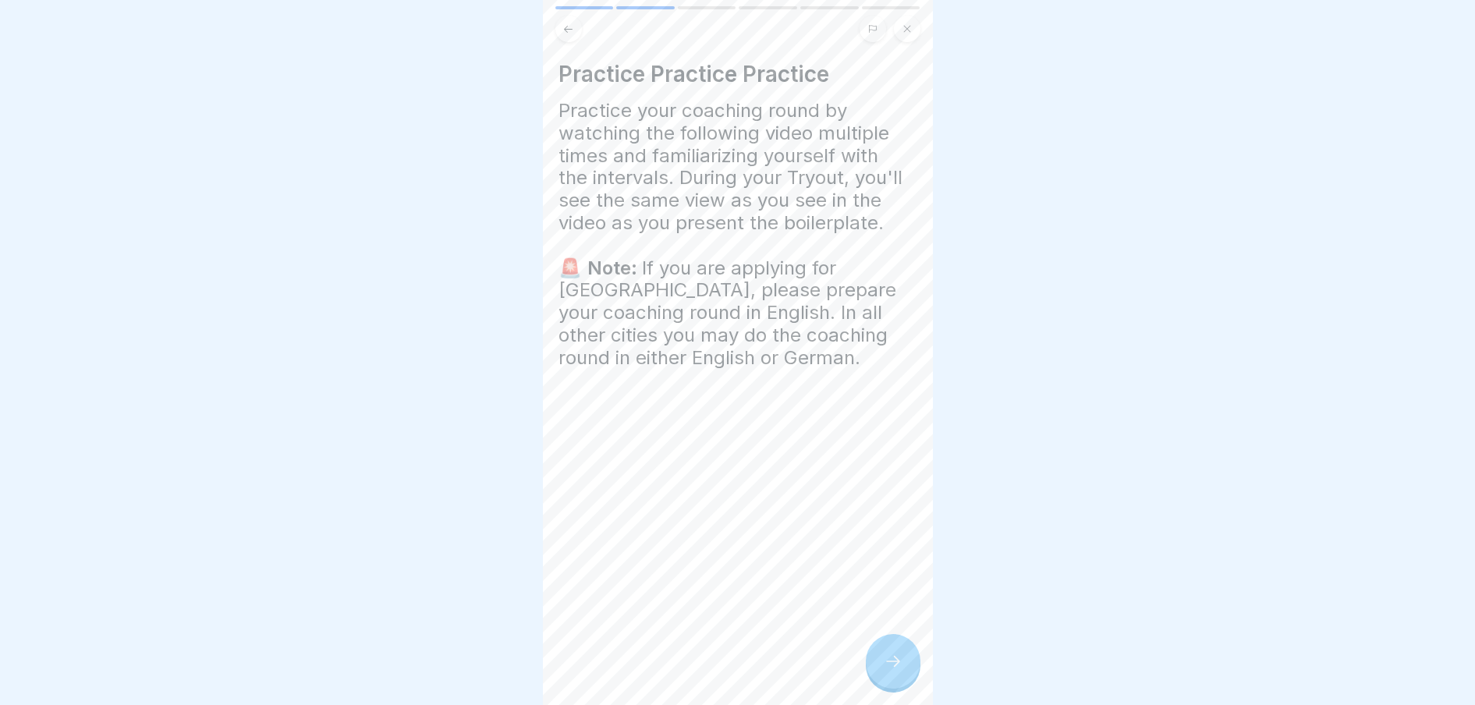
click at [894, 671] on icon at bounding box center [893, 661] width 19 height 19
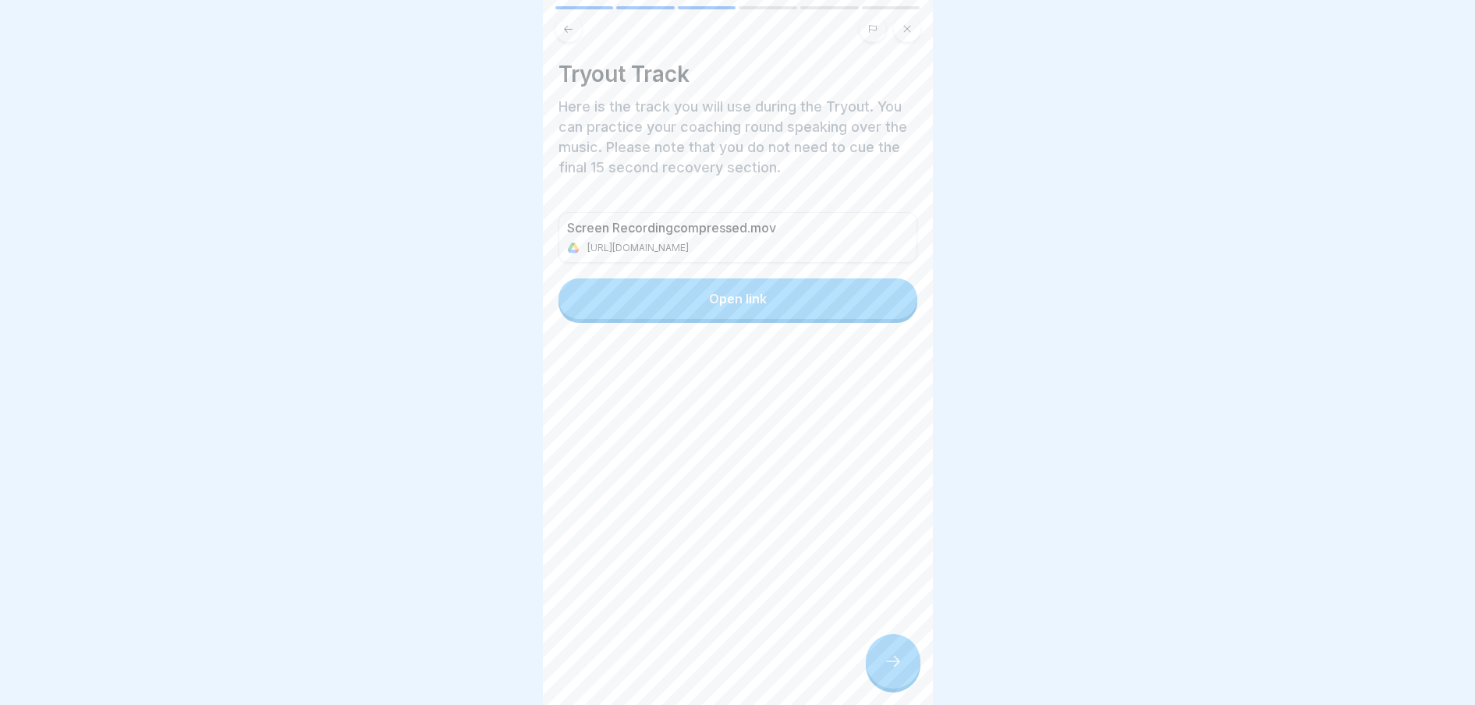
click at [813, 290] on button "Open link" at bounding box center [737, 298] width 359 height 41
click at [905, 669] on div at bounding box center [893, 661] width 55 height 55
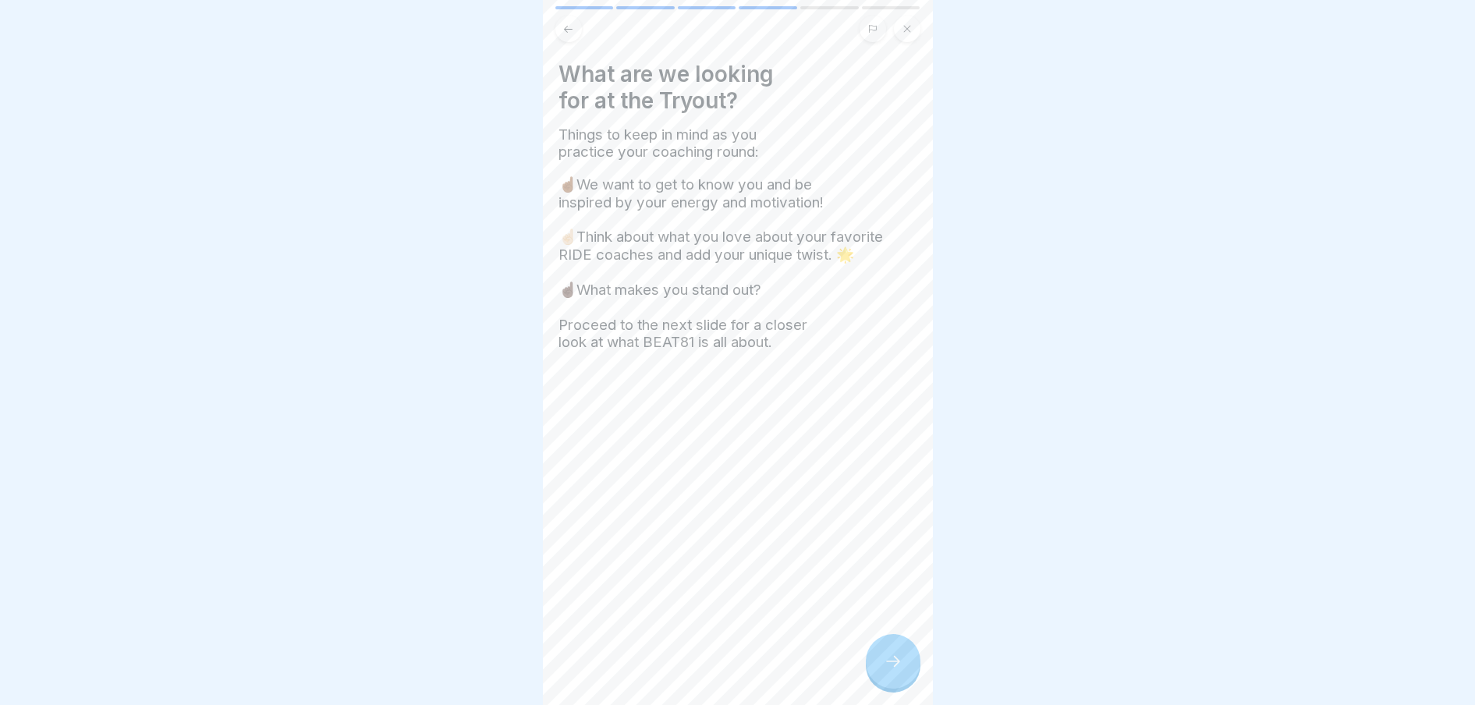
click at [905, 669] on div at bounding box center [893, 661] width 55 height 55
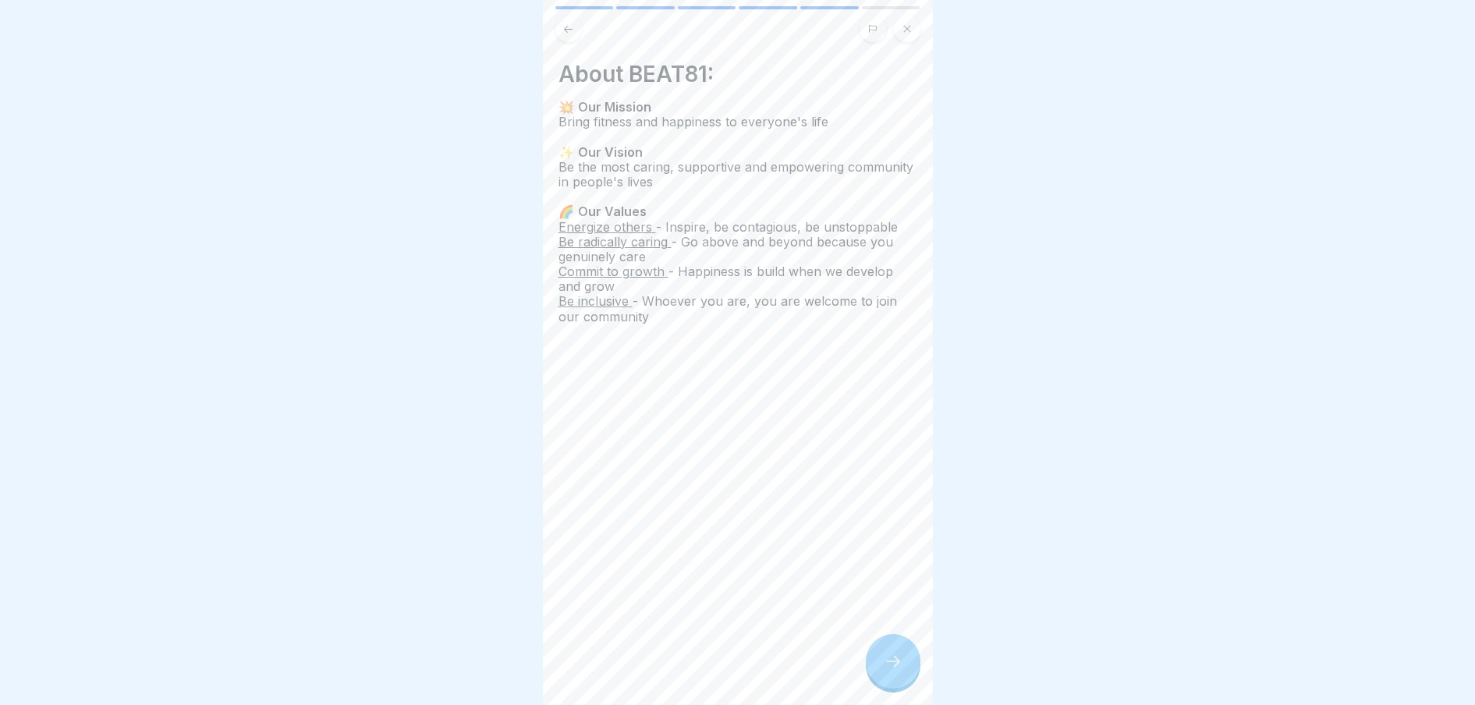
click at [905, 669] on div at bounding box center [893, 661] width 55 height 55
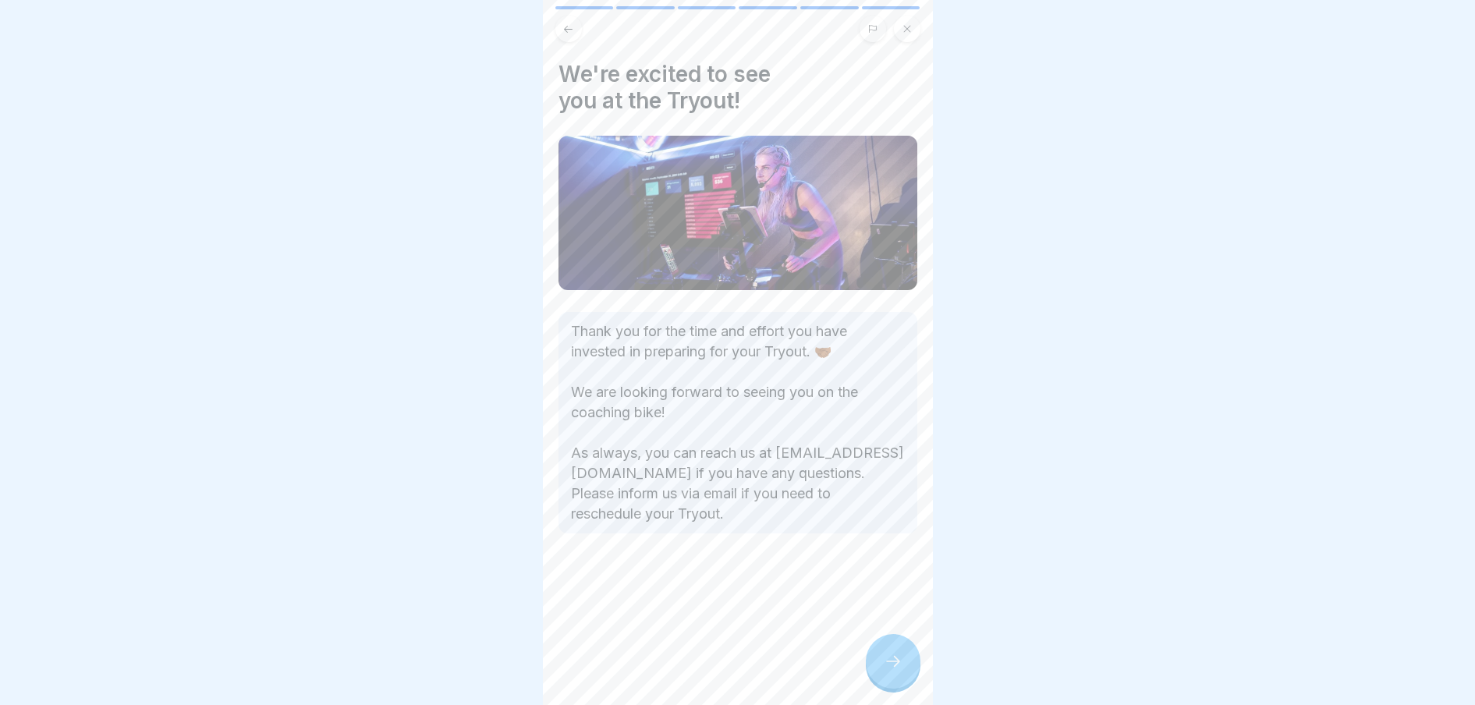
click at [905, 669] on div at bounding box center [893, 661] width 55 height 55
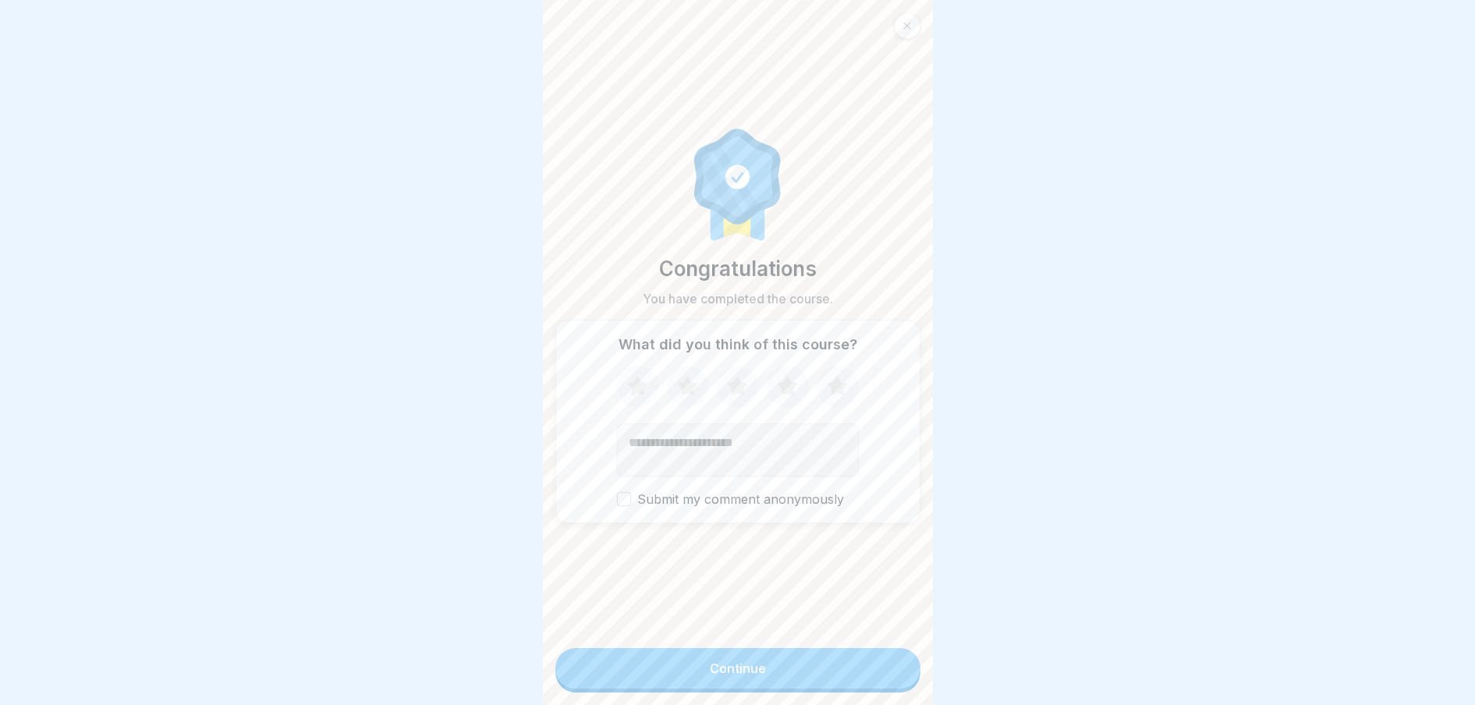
click at [883, 686] on button "Continue" at bounding box center [737, 668] width 365 height 41
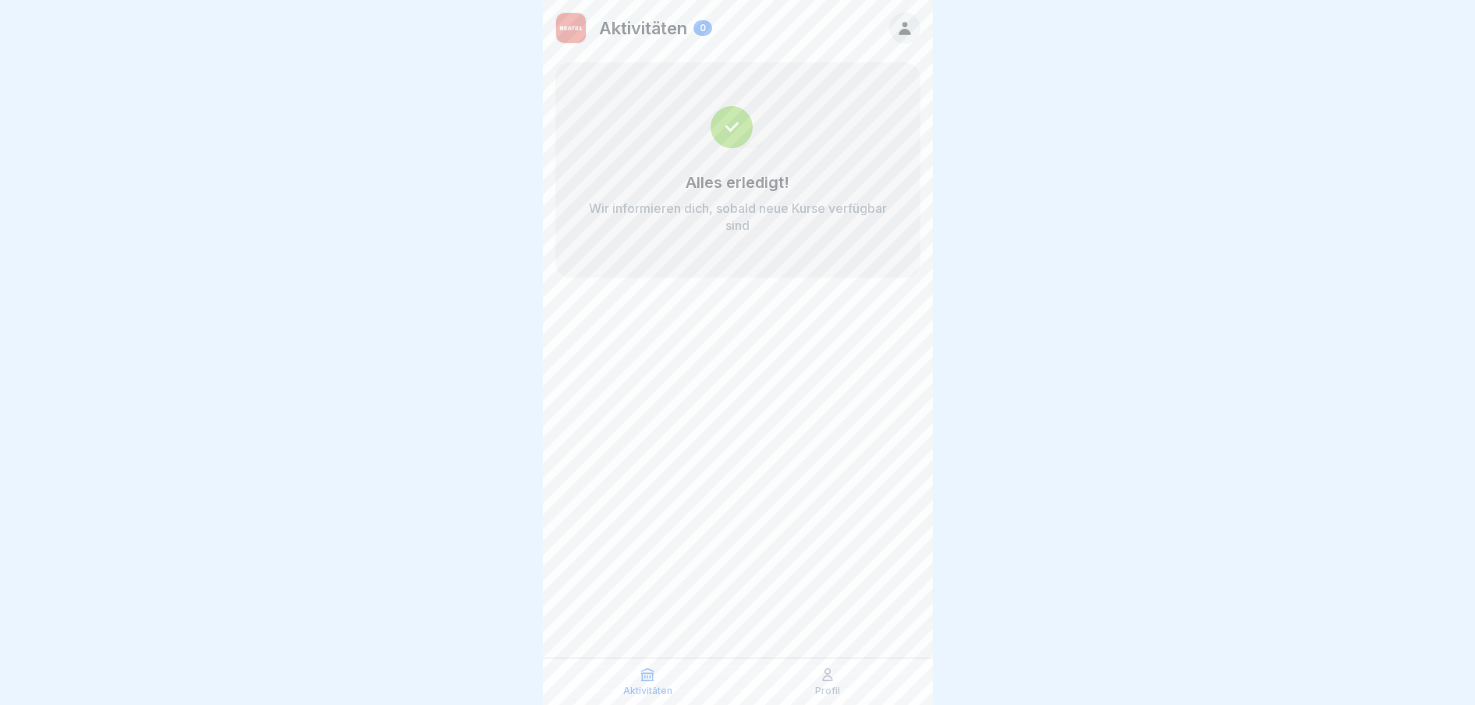
click at [820, 691] on p "Profil" at bounding box center [827, 690] width 25 height 11
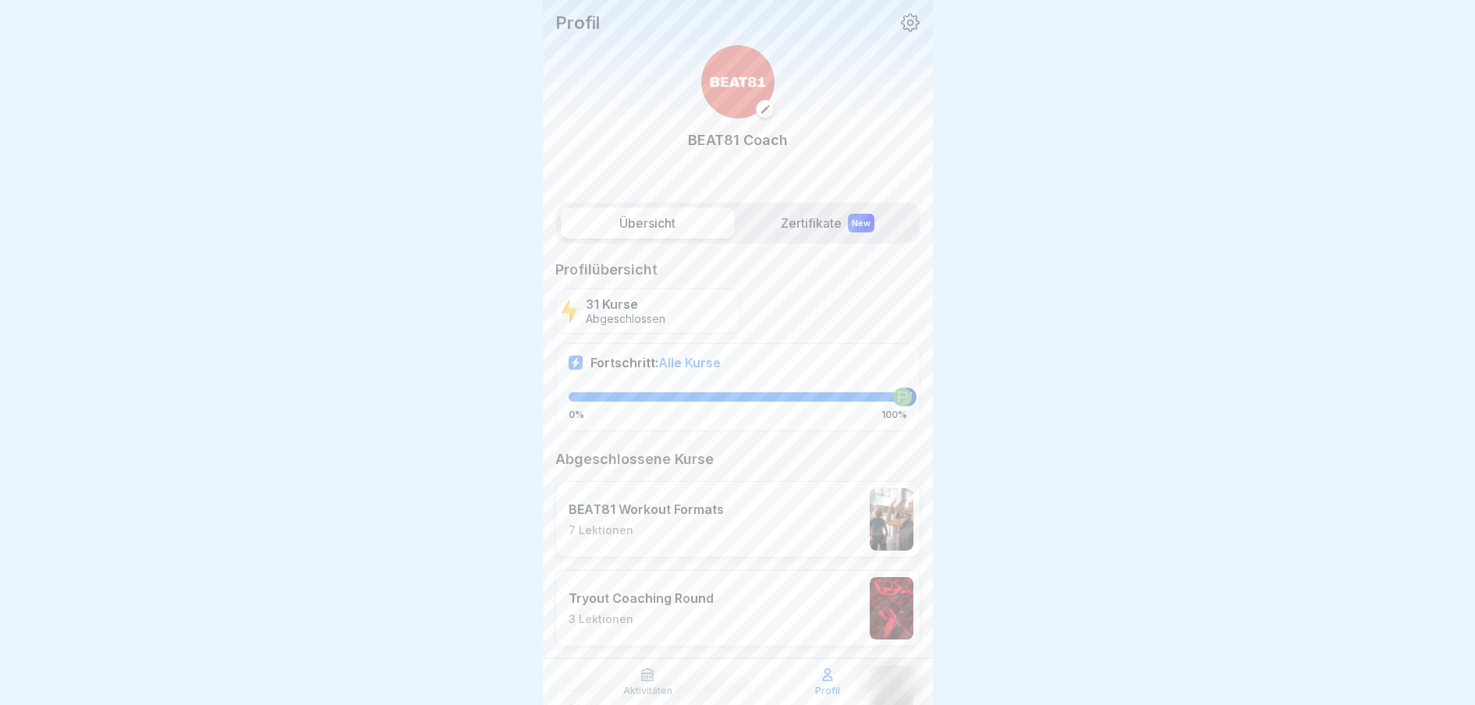
click at [848, 225] on div "New" at bounding box center [861, 223] width 27 height 19
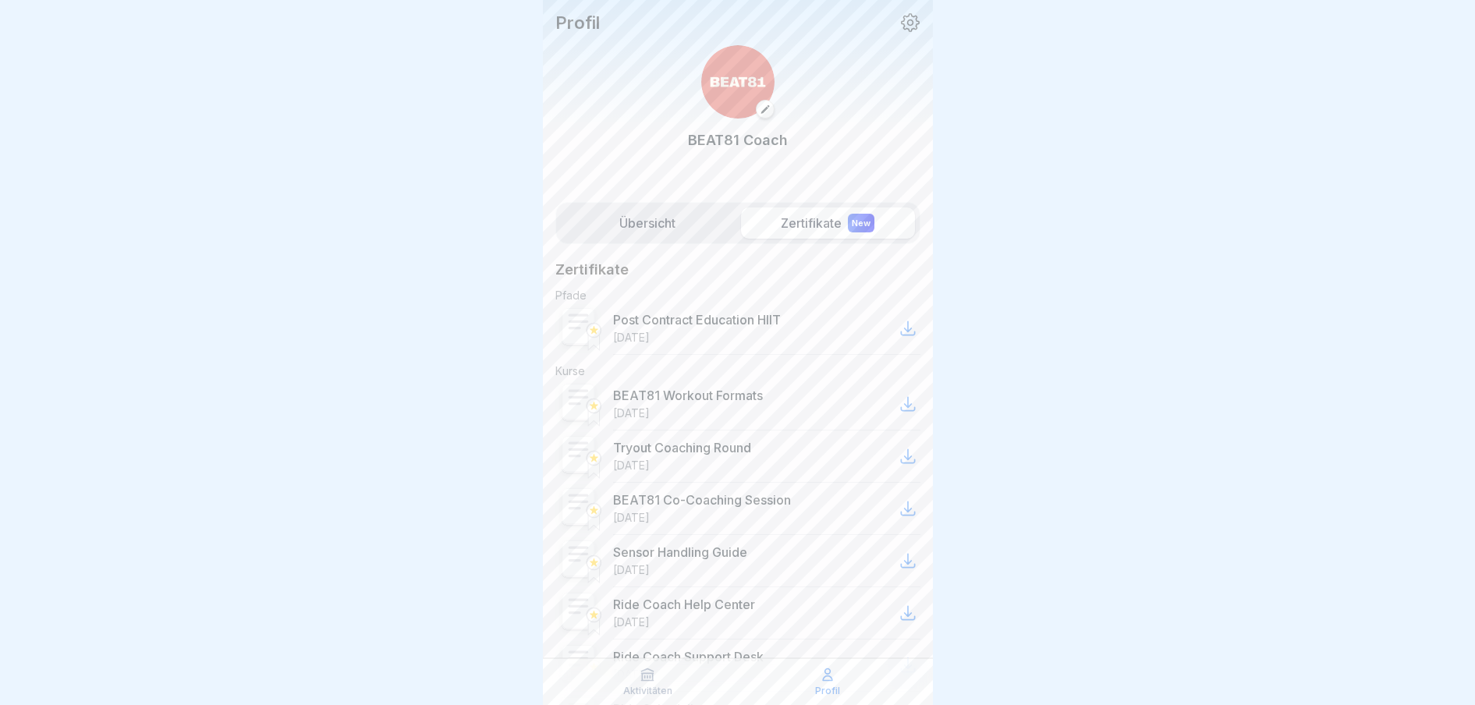
click at [705, 229] on label "Übersicht" at bounding box center [648, 222] width 174 height 31
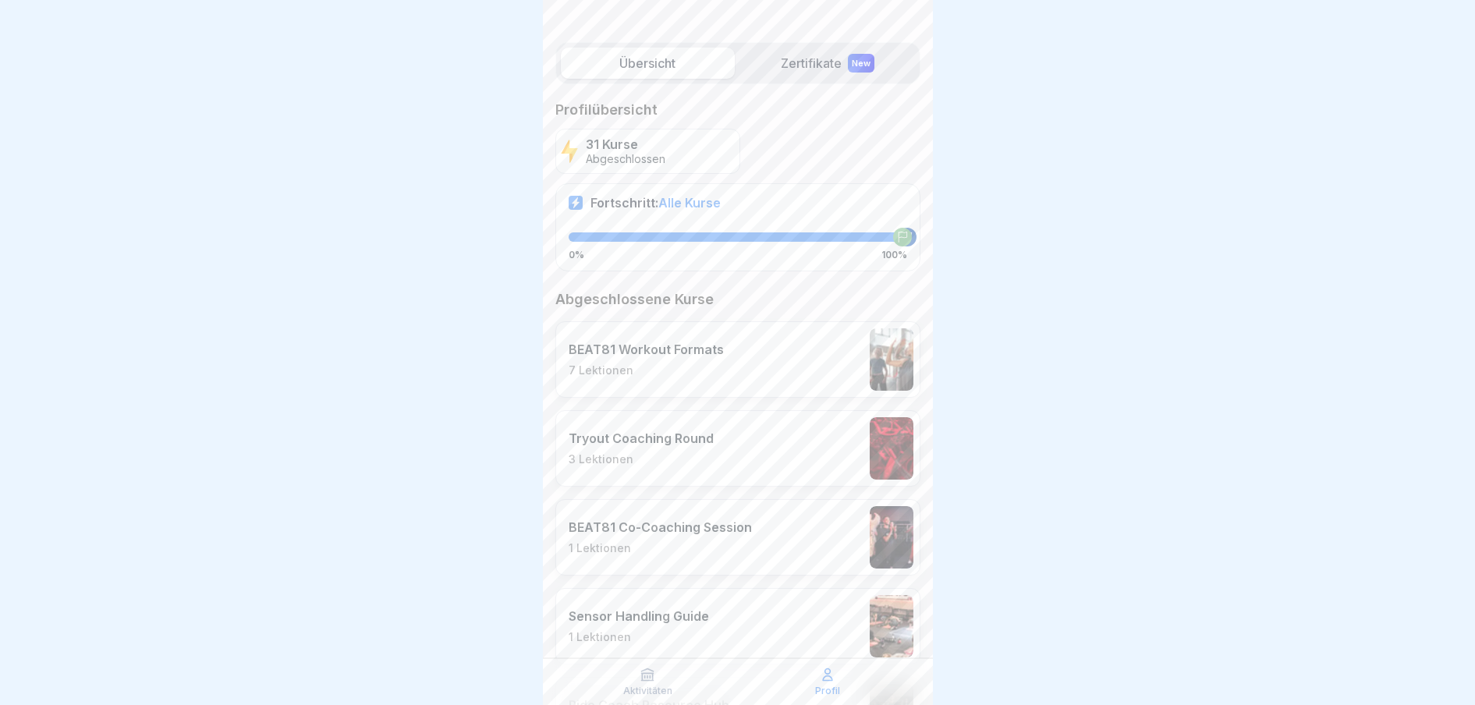
scroll to position [168, 0]
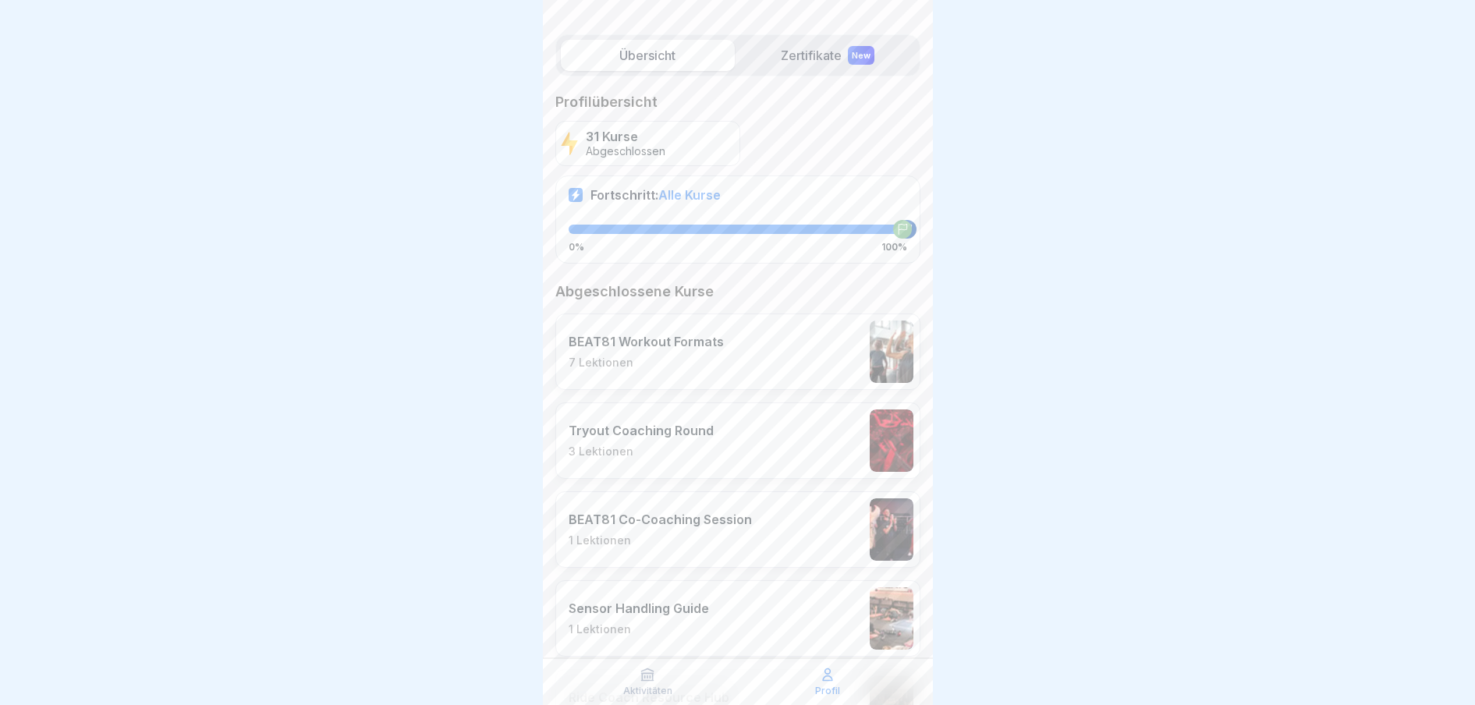
click at [653, 430] on p "Tryout Coaching Round" at bounding box center [640, 431] width 145 height 16
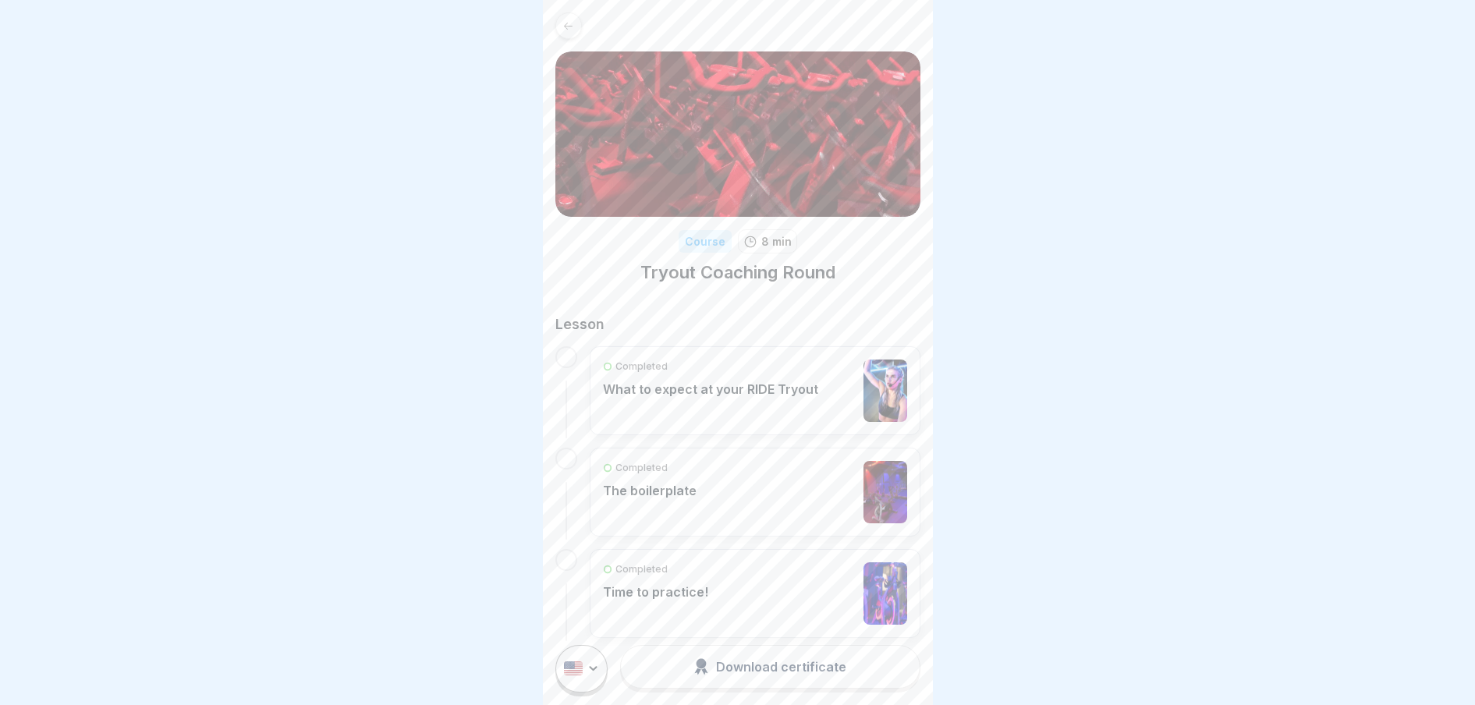
click at [665, 459] on div "Completed The boilerplate" at bounding box center [755, 492] width 331 height 89
click at [671, 393] on p "What to expect at your RIDE Tryout" at bounding box center [710, 389] width 215 height 16
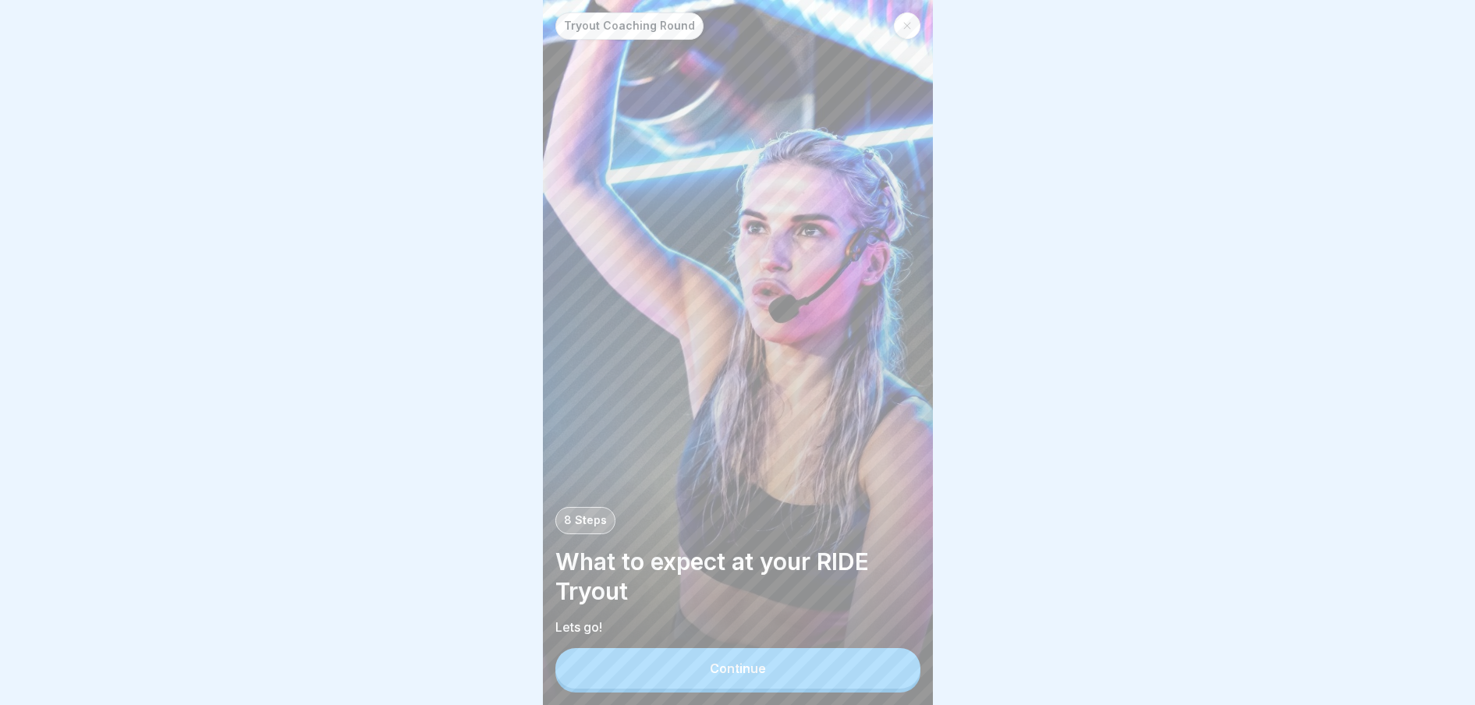
scroll to position [15, 0]
click at [686, 674] on button "Continue" at bounding box center [737, 668] width 365 height 41
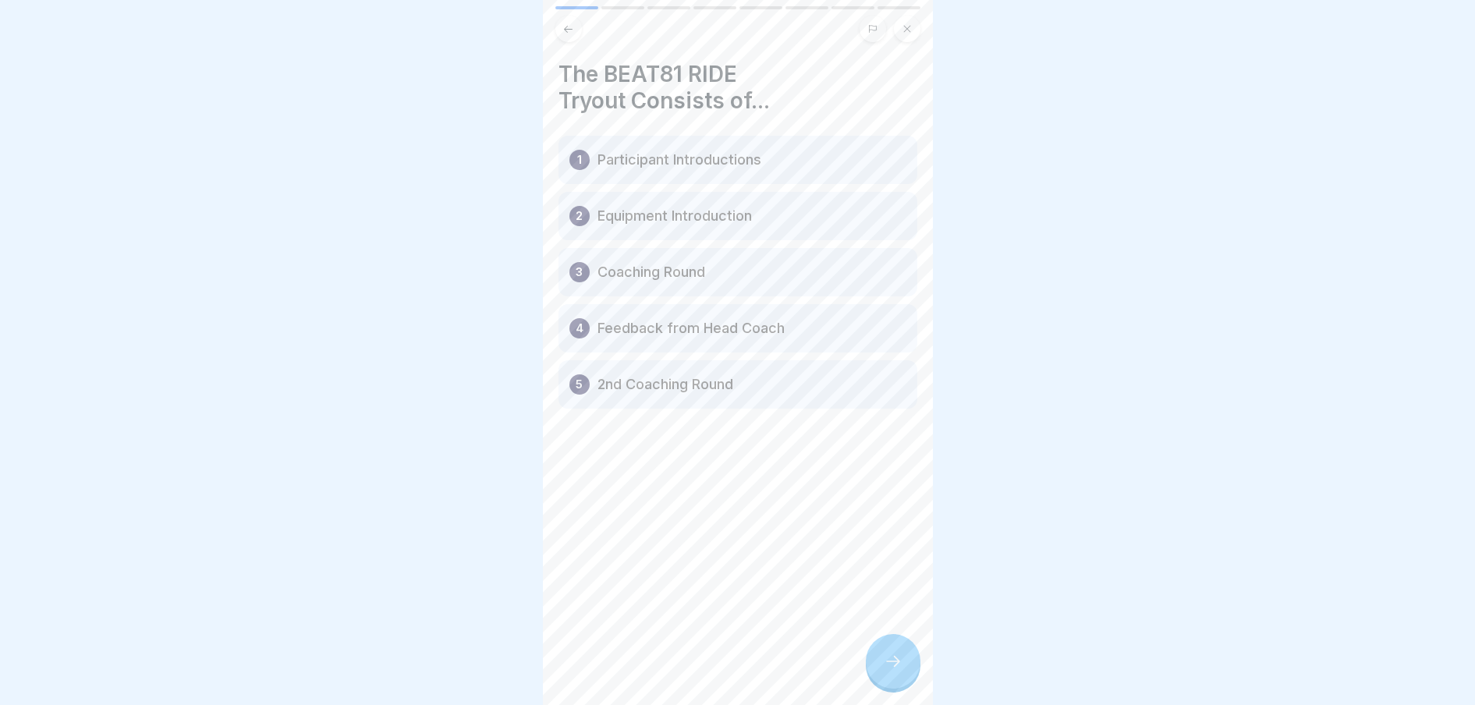
click at [877, 660] on div at bounding box center [893, 661] width 55 height 55
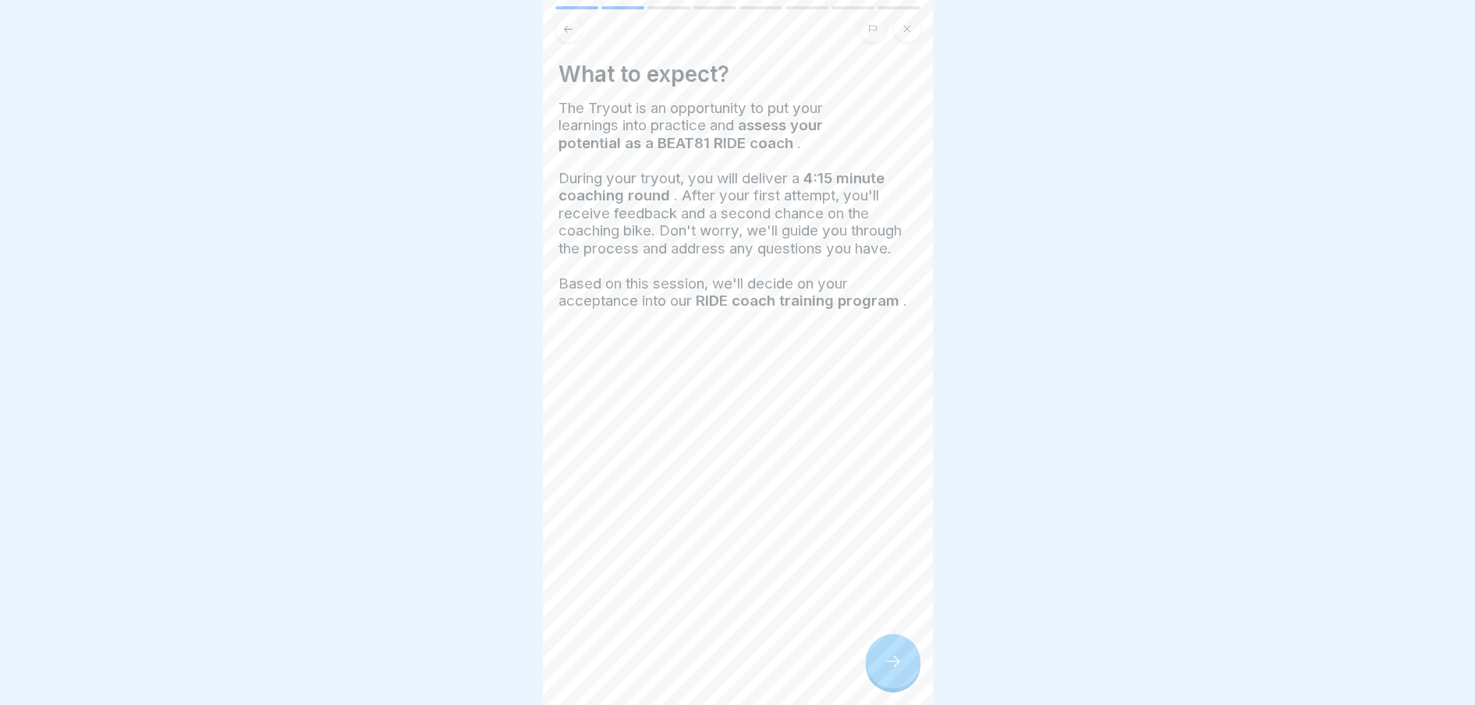
click at [877, 660] on div at bounding box center [893, 661] width 55 height 55
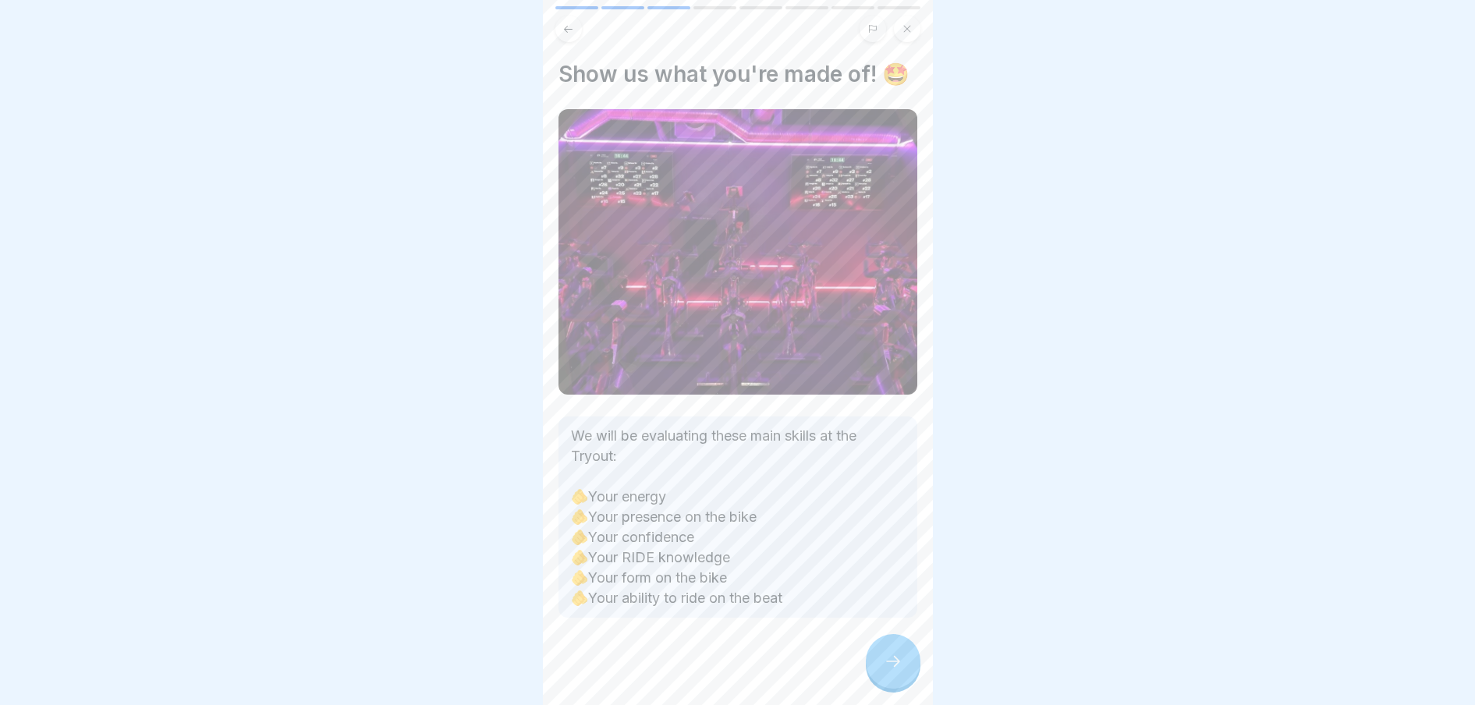
click at [877, 660] on div at bounding box center [893, 661] width 55 height 55
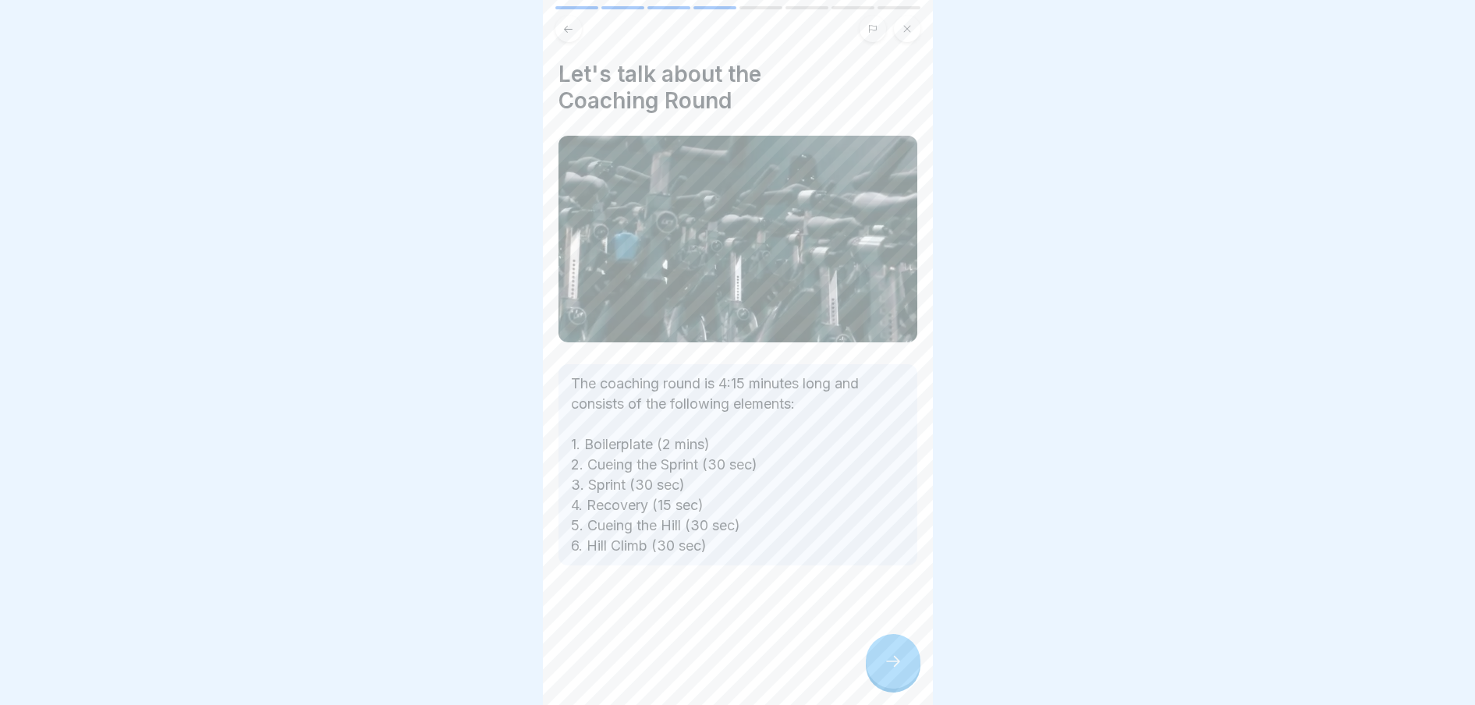
click at [877, 660] on div at bounding box center [893, 661] width 55 height 55
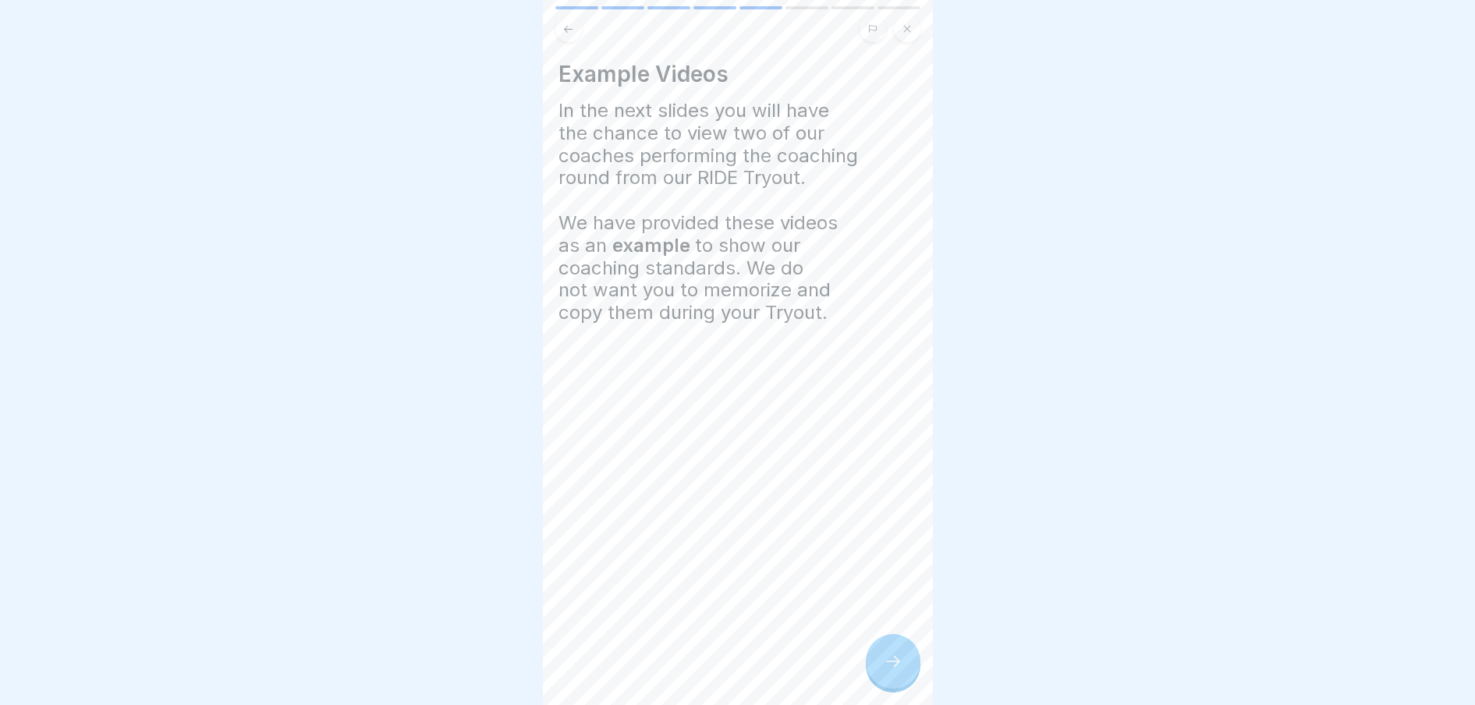
click at [877, 660] on div at bounding box center [893, 661] width 55 height 55
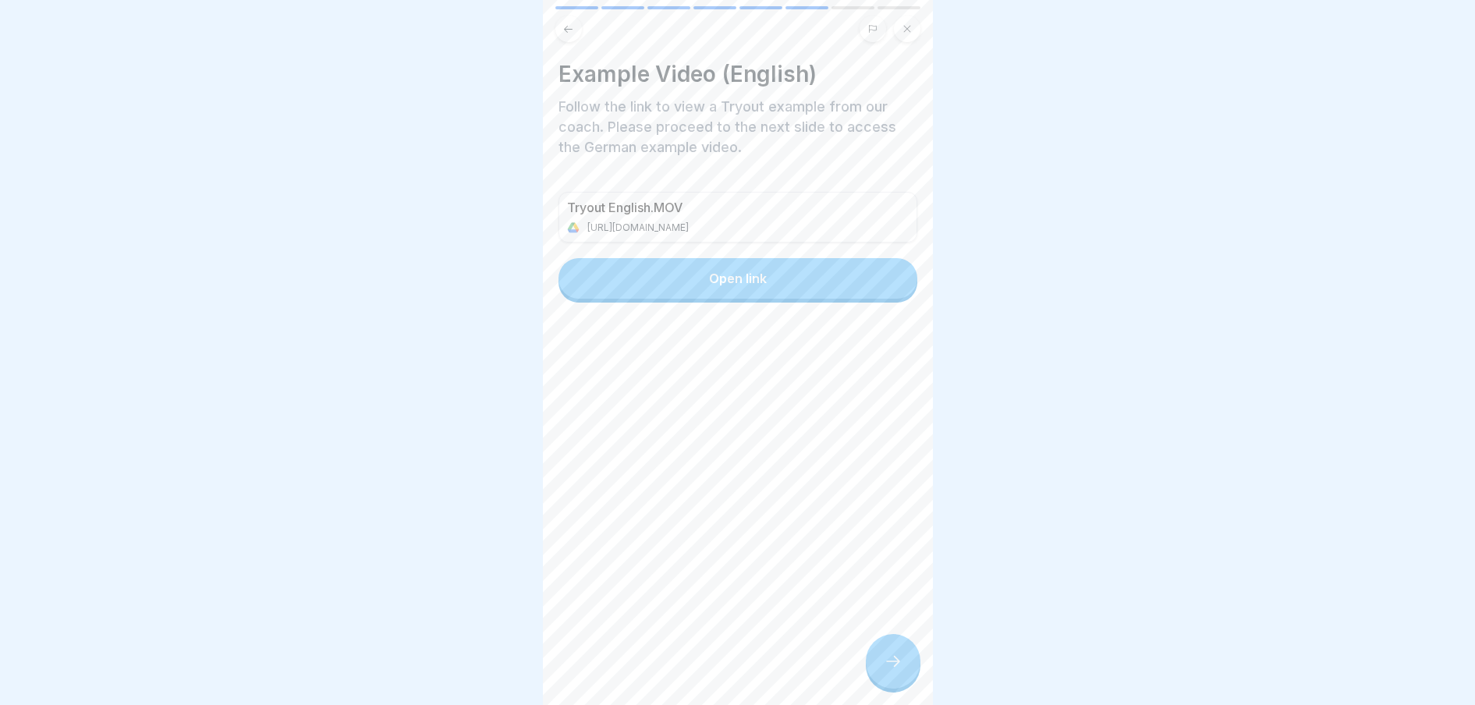
click at [877, 660] on div at bounding box center [893, 661] width 55 height 55
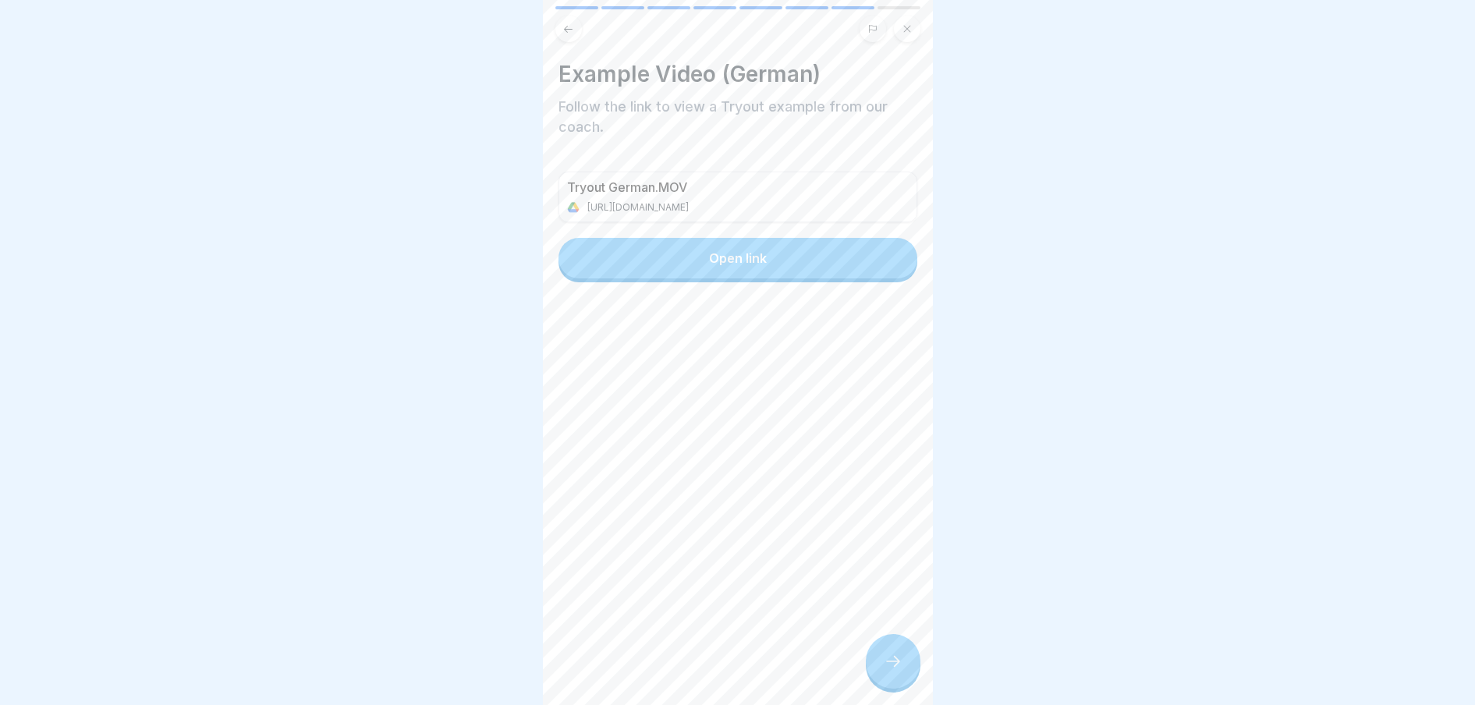
click at [877, 660] on div at bounding box center [893, 661] width 55 height 55
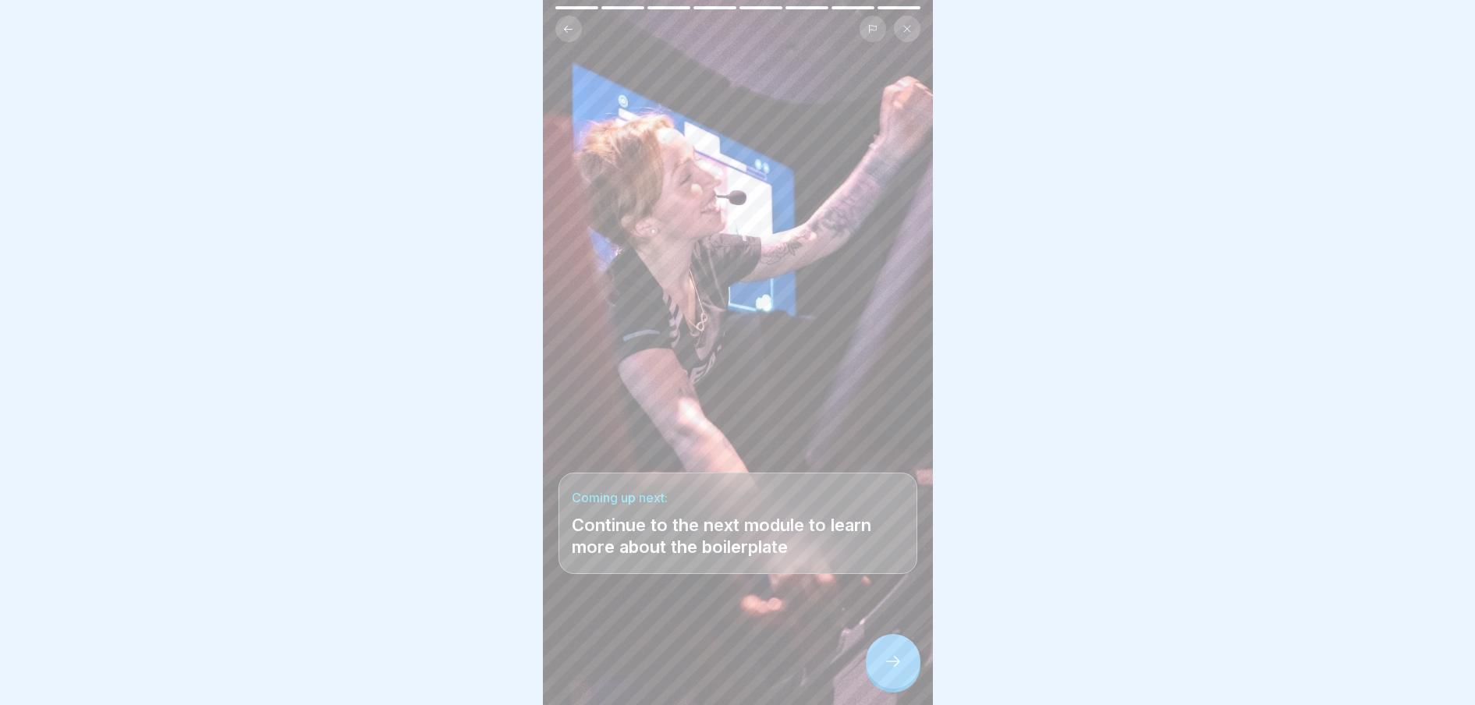
click at [877, 660] on div at bounding box center [893, 661] width 55 height 55
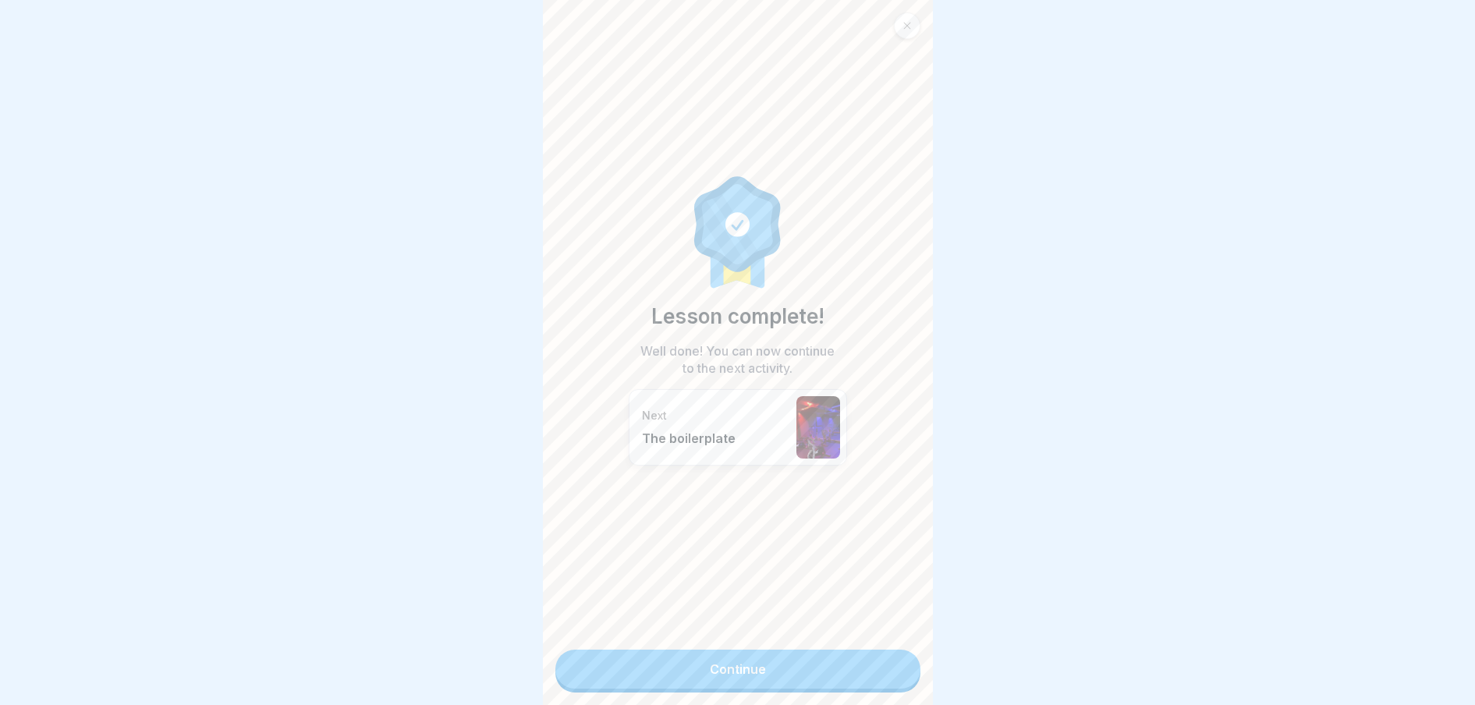
click at [877, 660] on link "Continue" at bounding box center [737, 669] width 365 height 39
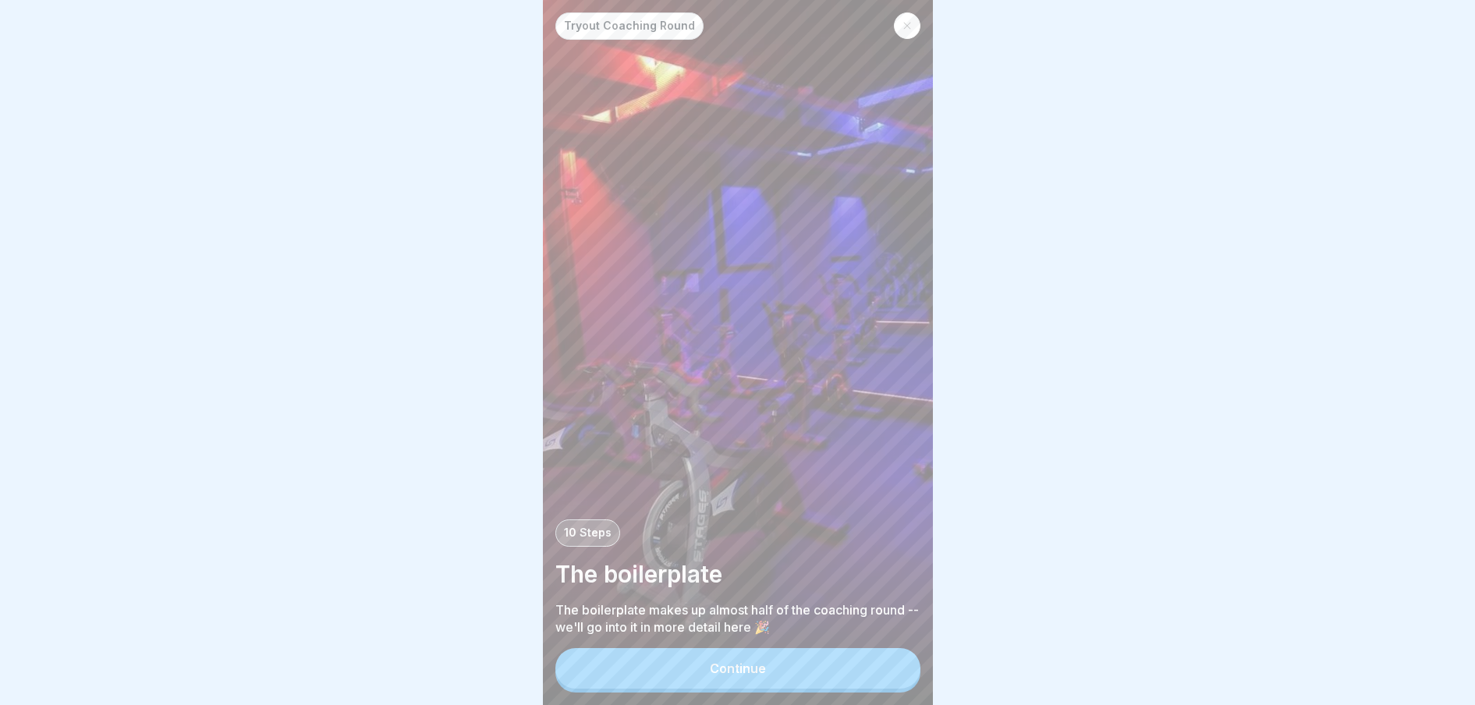
click at [877, 660] on div "Tryout Coaching Round 10 Steps The boilerplate The boilerplate makes up almost …" at bounding box center [738, 352] width 390 height 705
click at [868, 682] on button "Continue" at bounding box center [737, 668] width 365 height 41
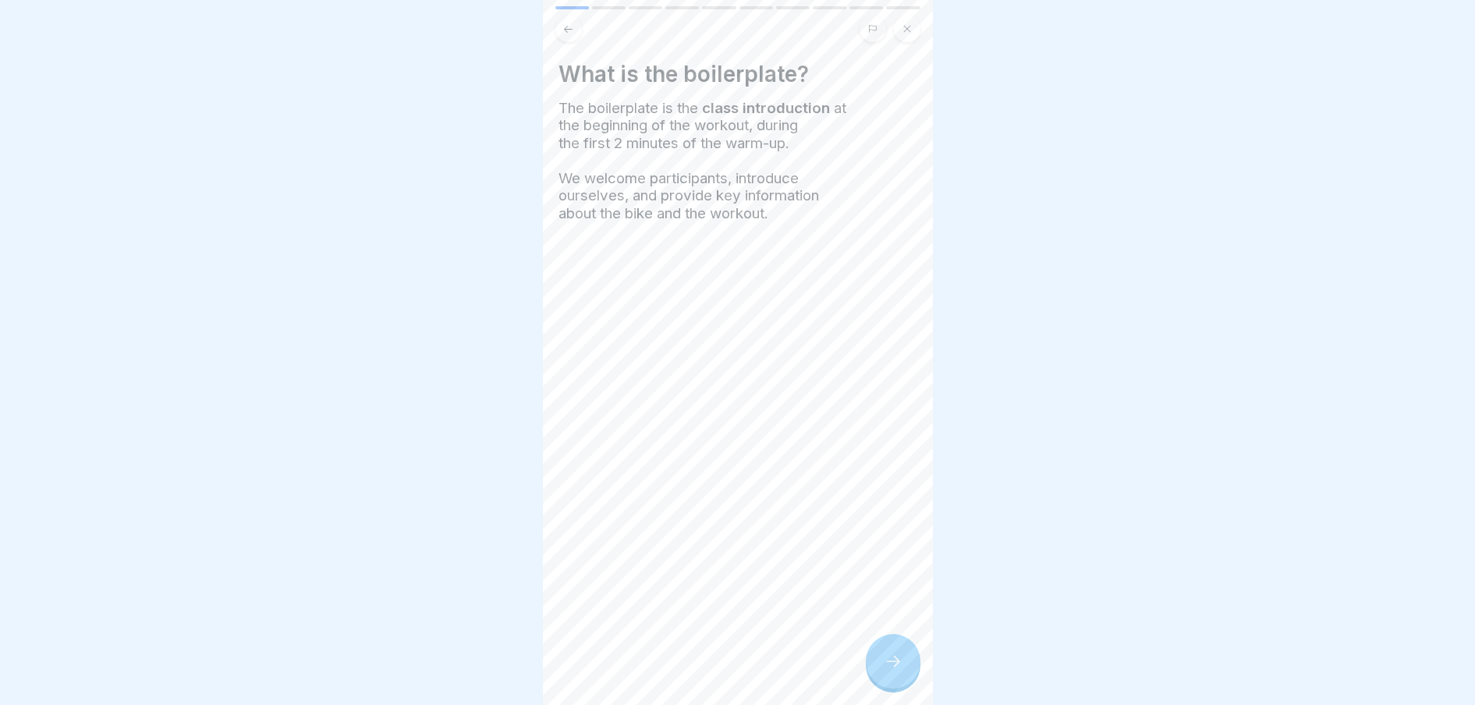
click at [884, 671] on icon at bounding box center [893, 661] width 19 height 19
